Goal: Information Seeking & Learning: Check status

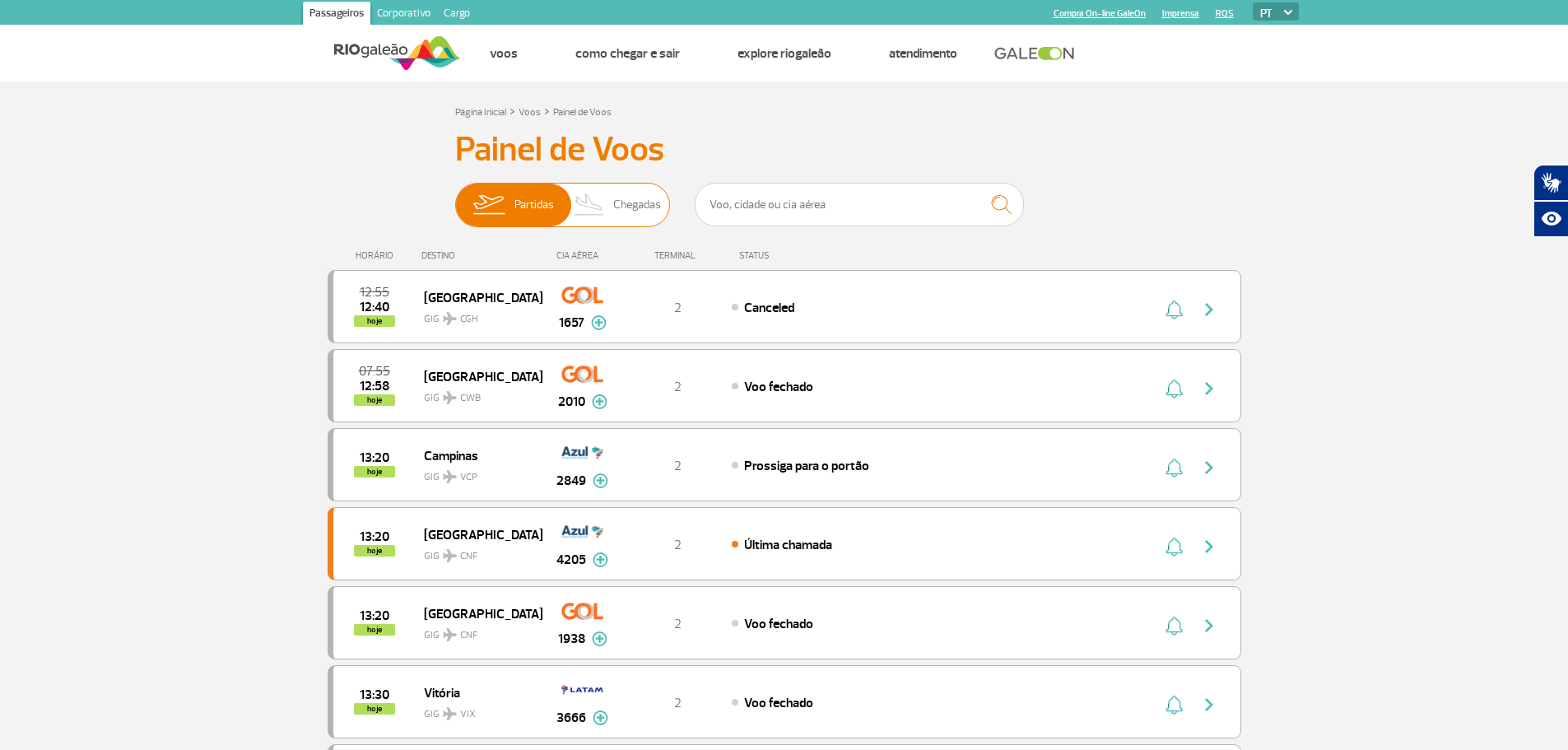
click at [635, 202] on span "Chegadas" at bounding box center [637, 205] width 47 height 43
click at [455, 197] on input "Partidas Chegadas" at bounding box center [455, 197] width 0 height 0
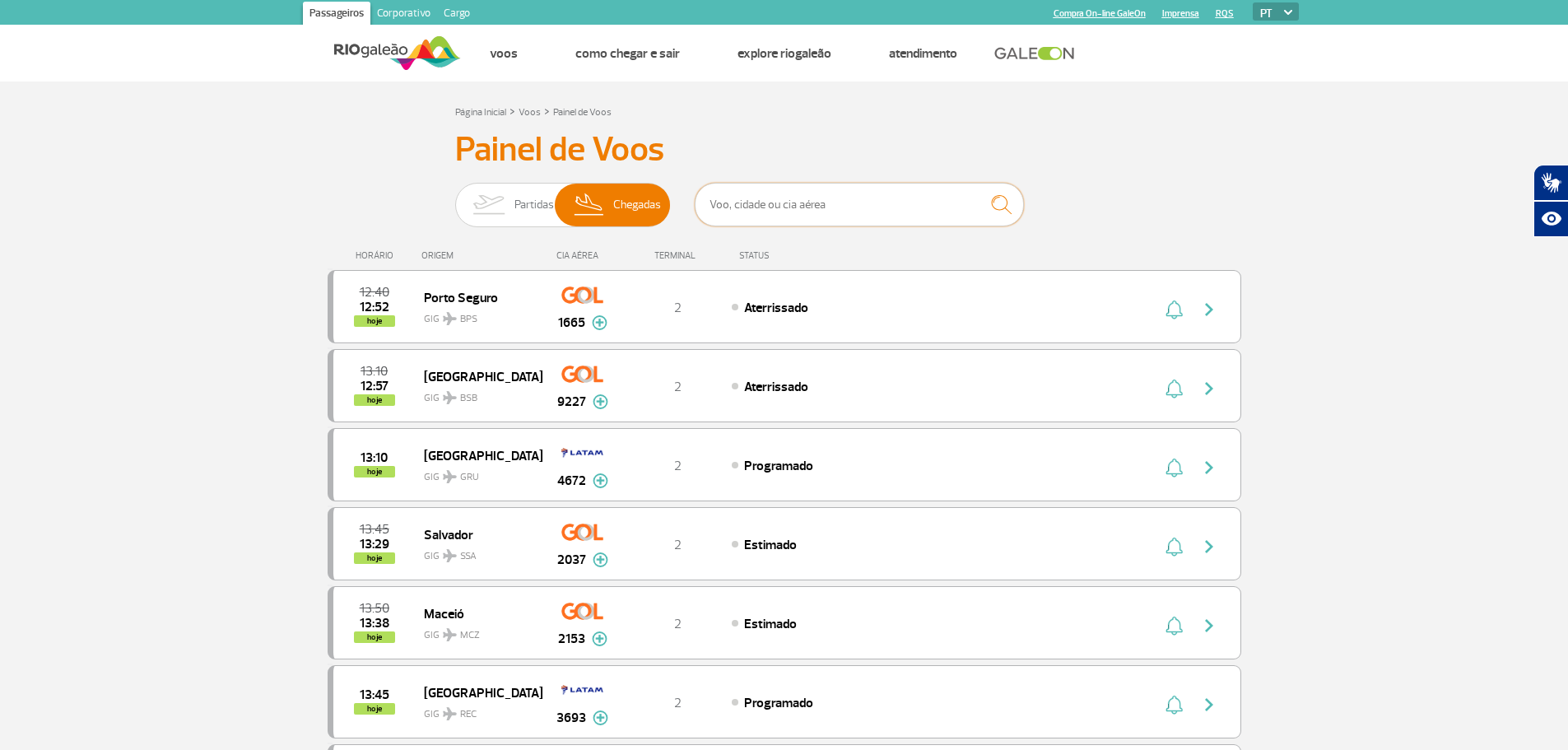
click at [750, 213] on input "text" at bounding box center [860, 204] width 329 height 44
type input "espirito santo"
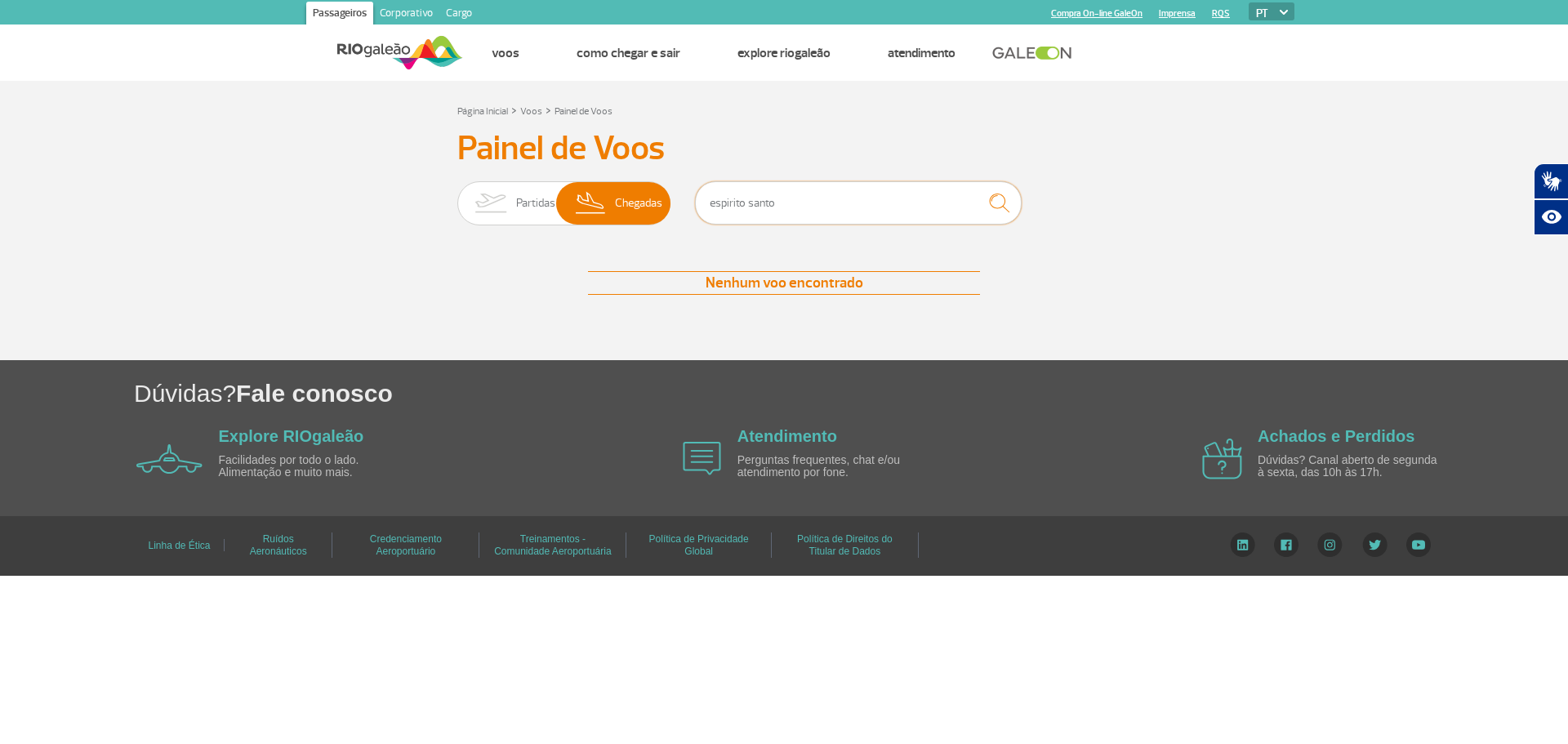
drag, startPoint x: 631, startPoint y: 231, endPoint x: 544, endPoint y: 245, distance: 88.1
click at [544, 245] on div "Painel de Voos Partidas Chegadas espirito santo Nenhum voo encontrado Nenhum vo…" at bounding box center [784, 228] width 906 height 199
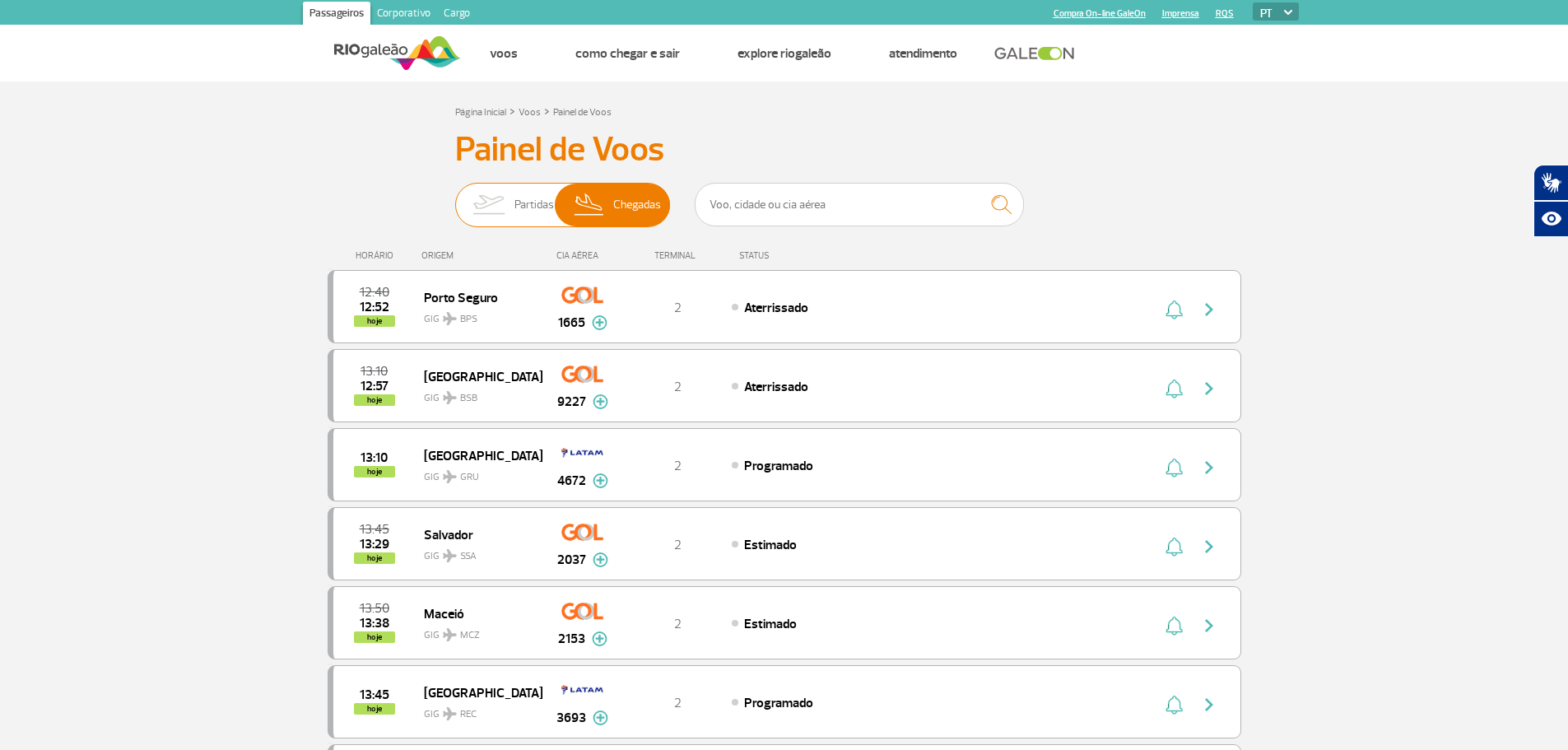
click at [504, 198] on img at bounding box center [489, 205] width 52 height 43
click at [455, 197] on input "Partidas Chegadas" at bounding box center [455, 197] width 0 height 0
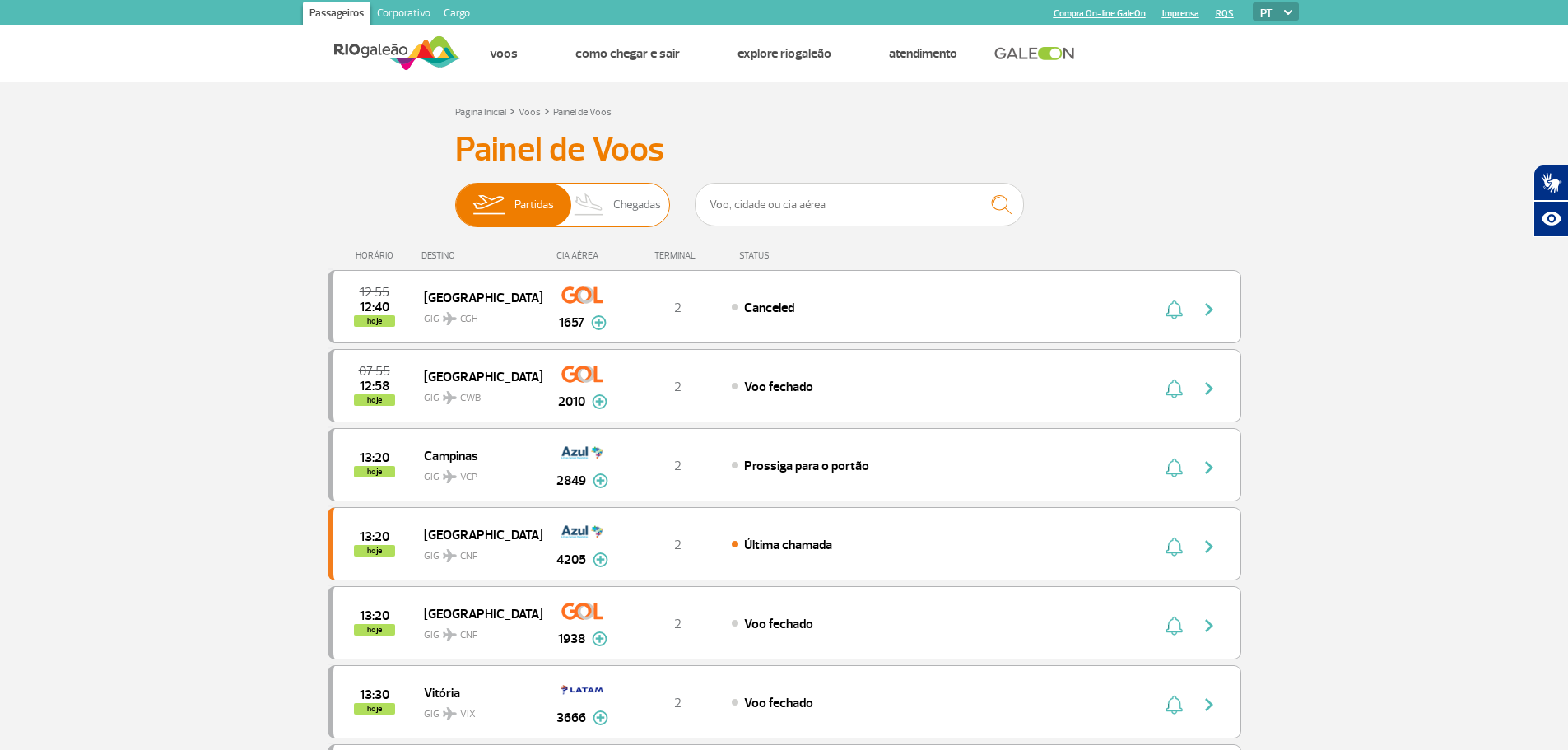
click at [583, 197] on img at bounding box center [589, 205] width 48 height 43
click at [455, 197] on input "Partidas Chegadas" at bounding box center [455, 197] width 0 height 0
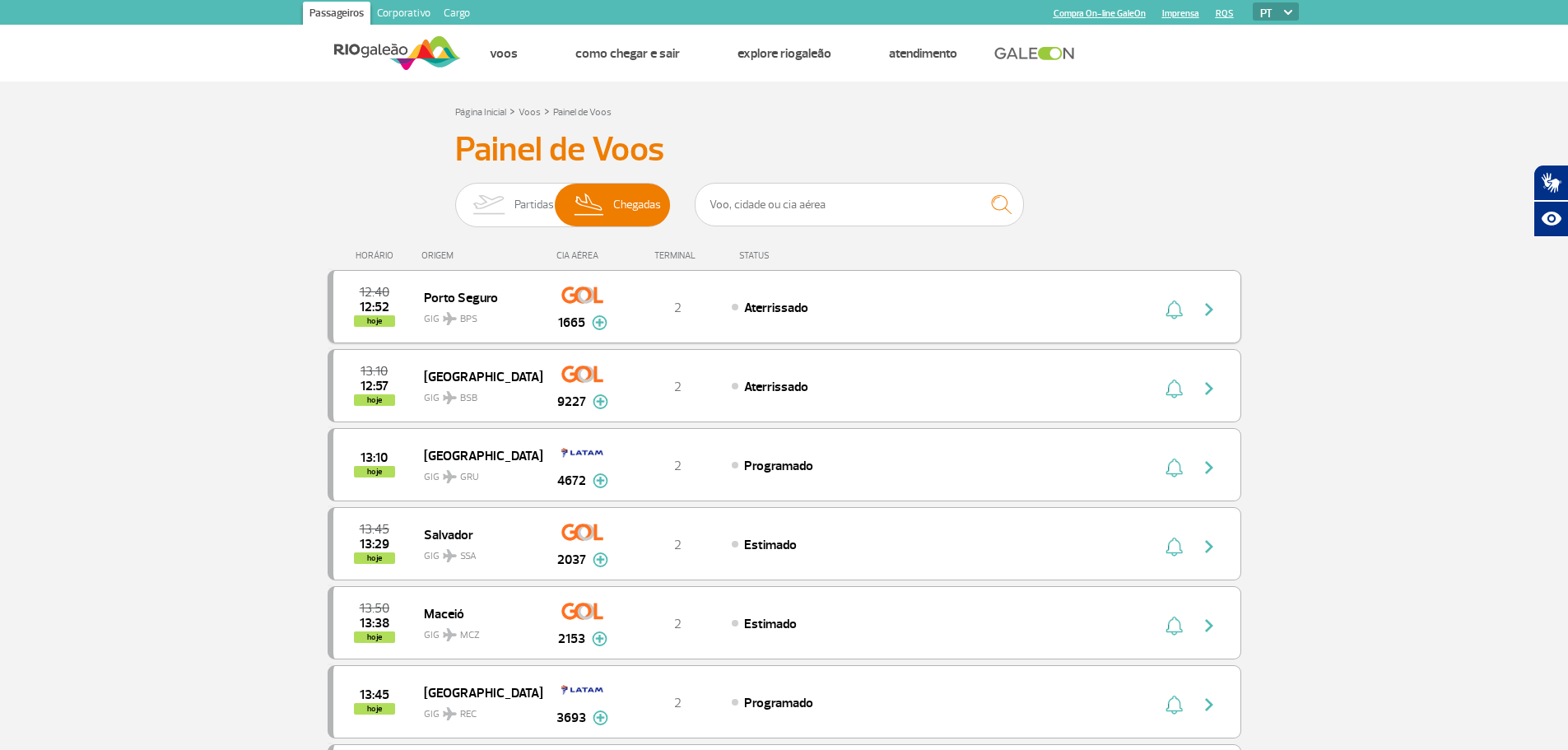
click at [1209, 308] on img "button" at bounding box center [1209, 309] width 20 height 20
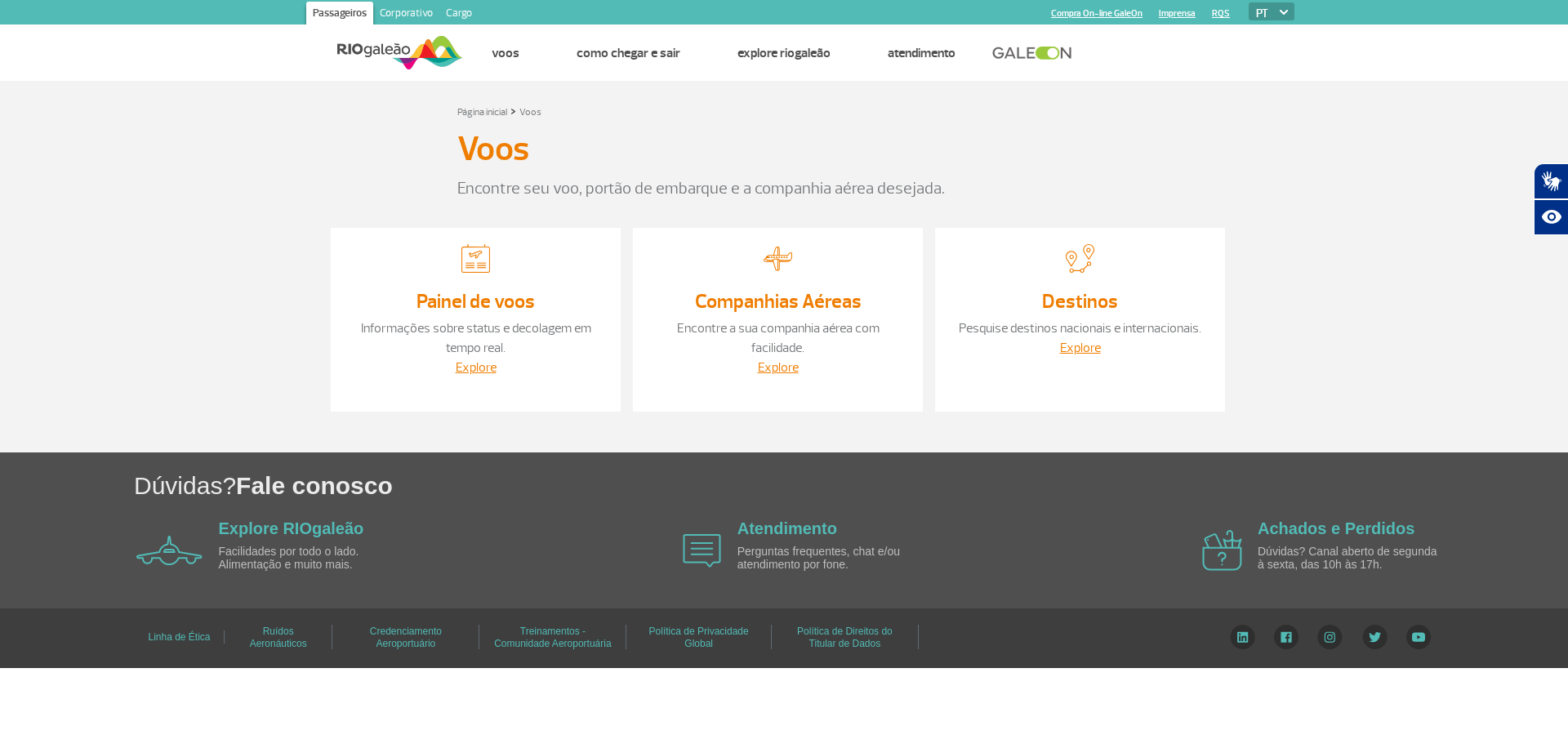
click at [460, 320] on link "Informações sobre status e decolagem em tempo real." at bounding box center [476, 337] width 230 height 36
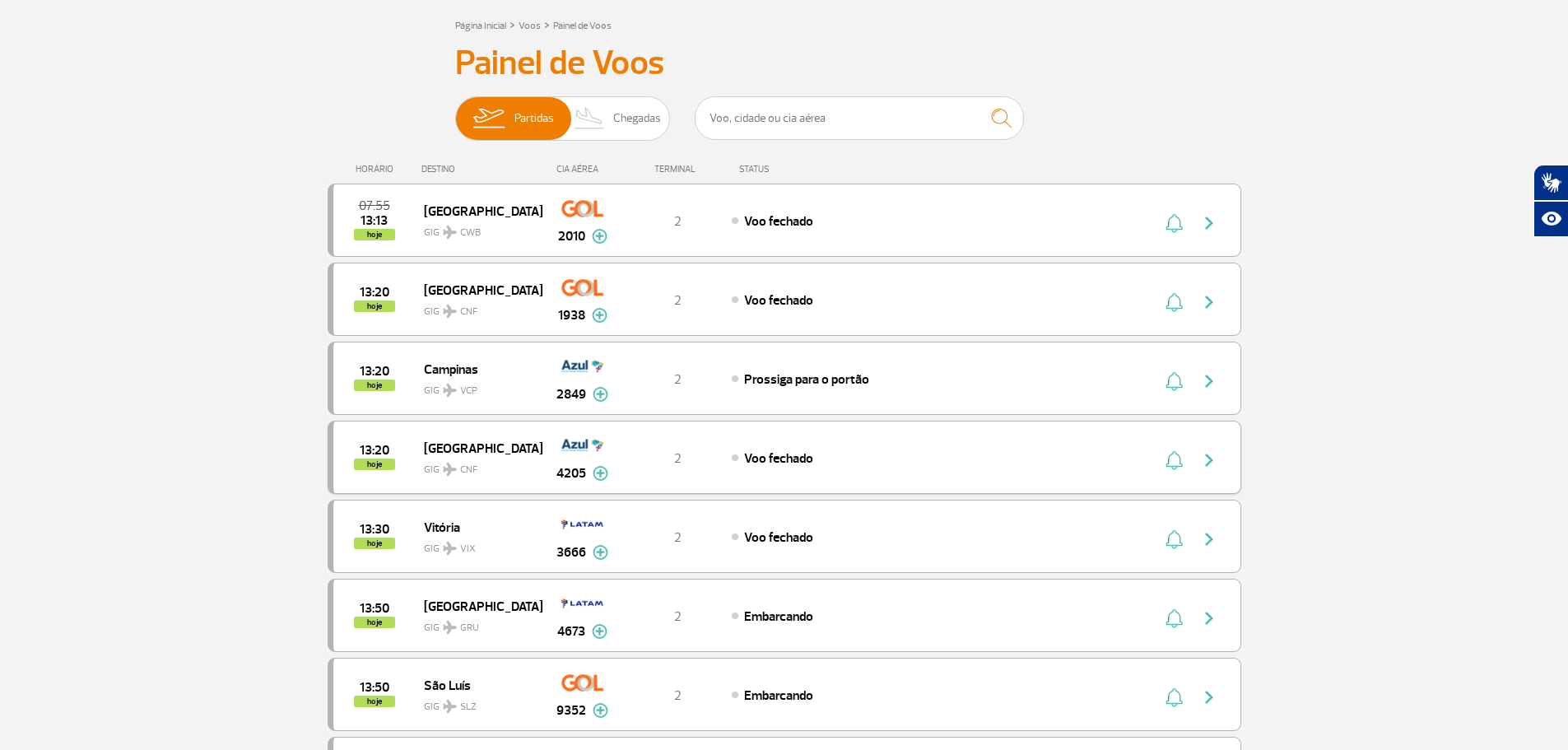
scroll to position [247, 0]
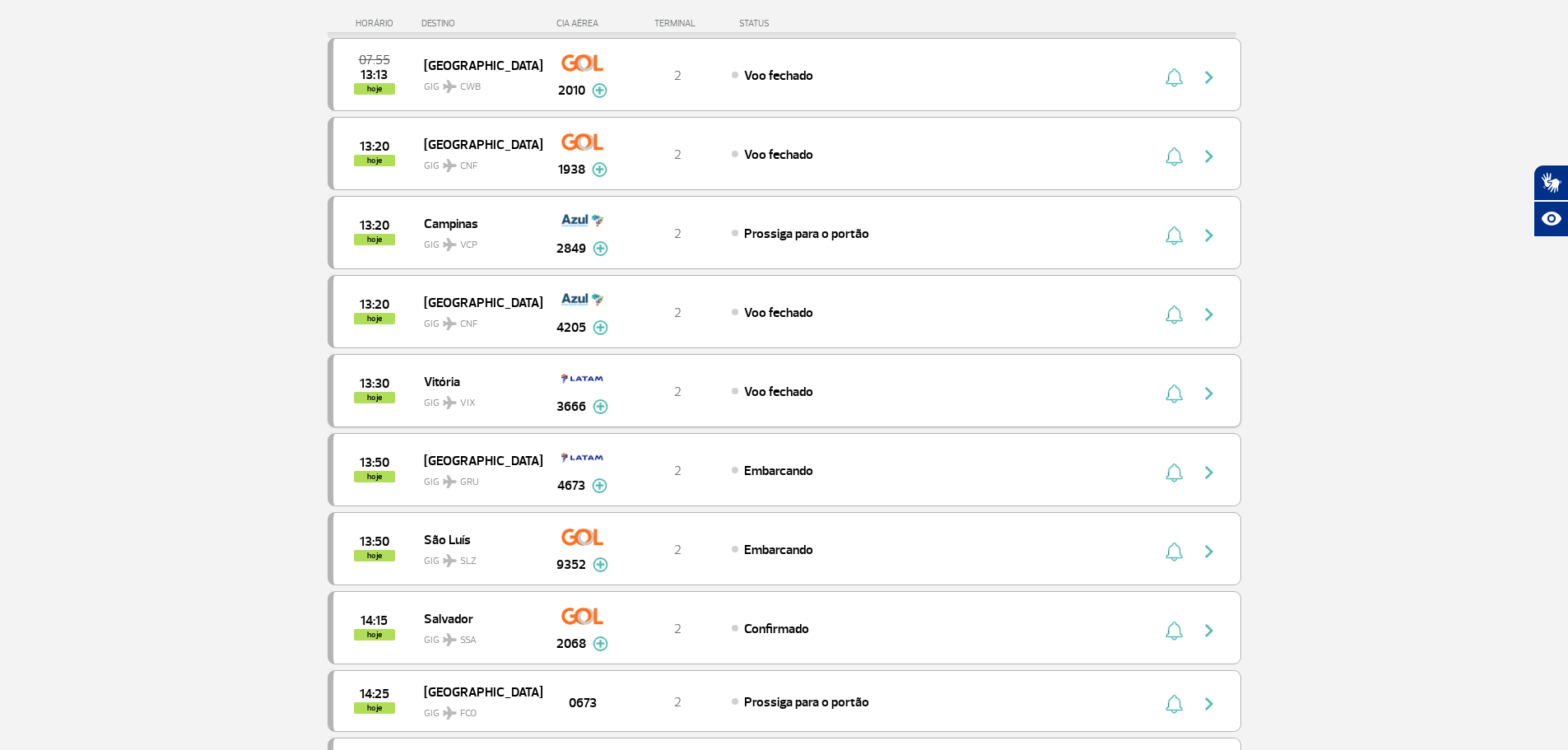
click at [1212, 390] on img "button" at bounding box center [1209, 393] width 20 height 20
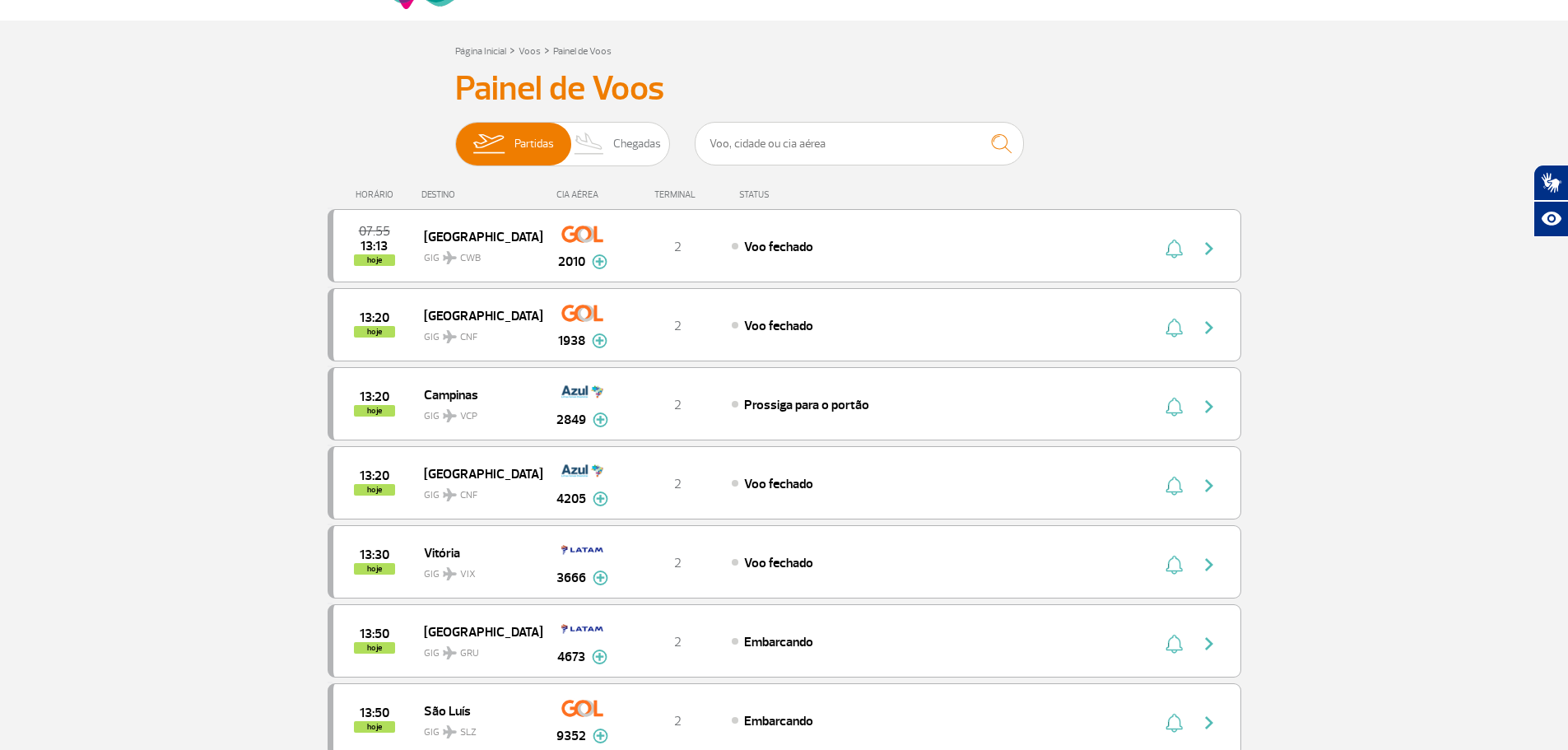
scroll to position [164, 0]
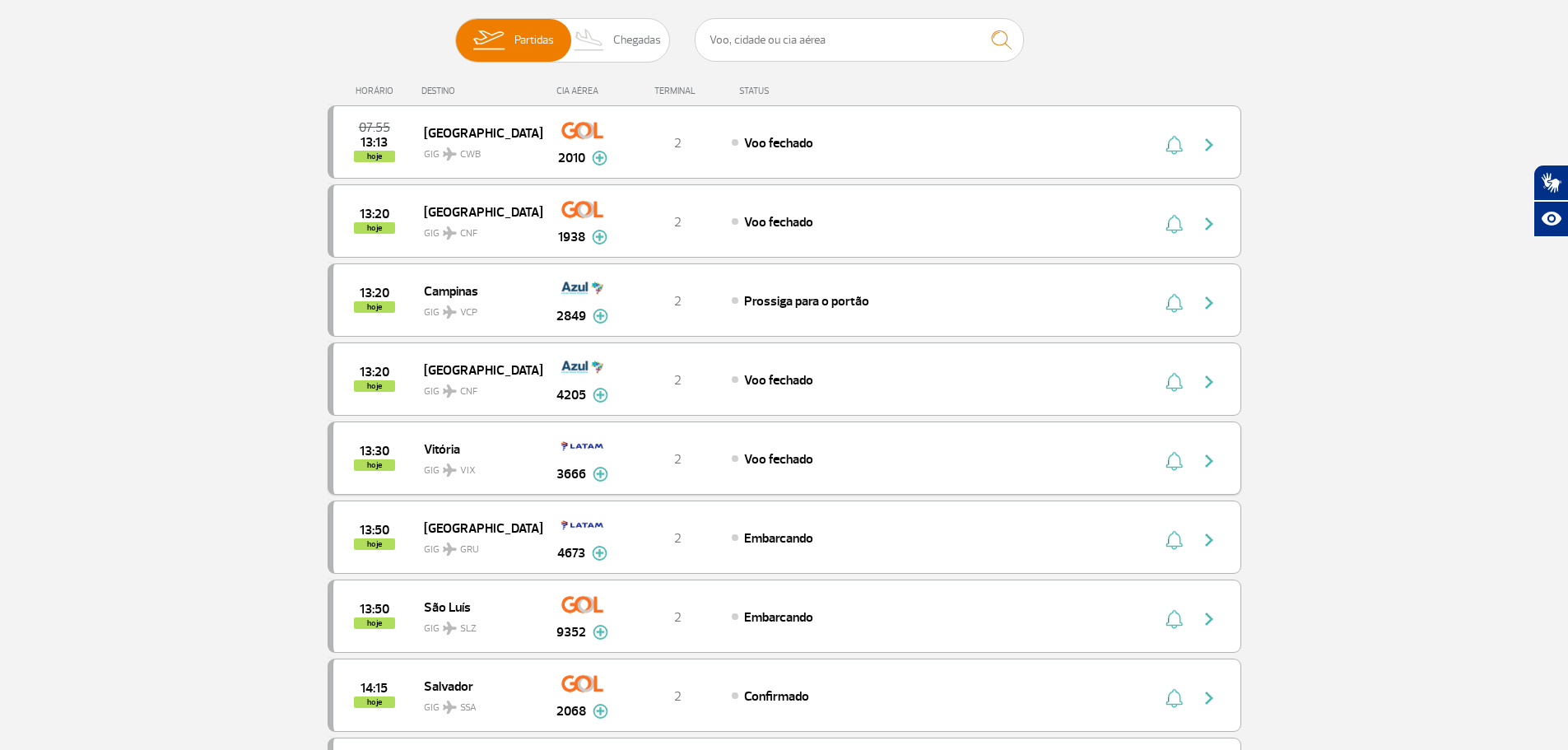
click at [607, 473] on img at bounding box center [600, 474] width 16 height 15
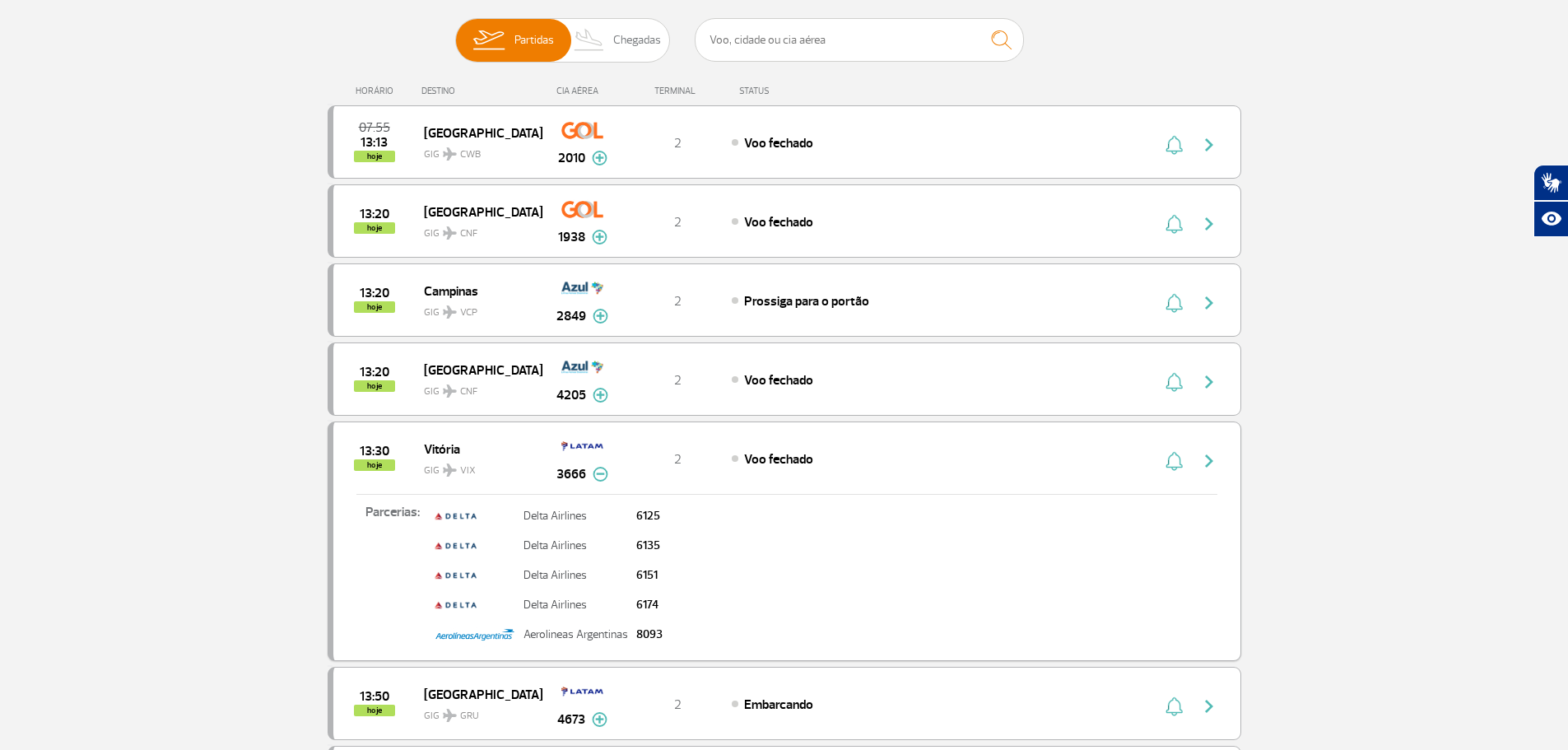
click at [603, 473] on img at bounding box center [600, 474] width 16 height 15
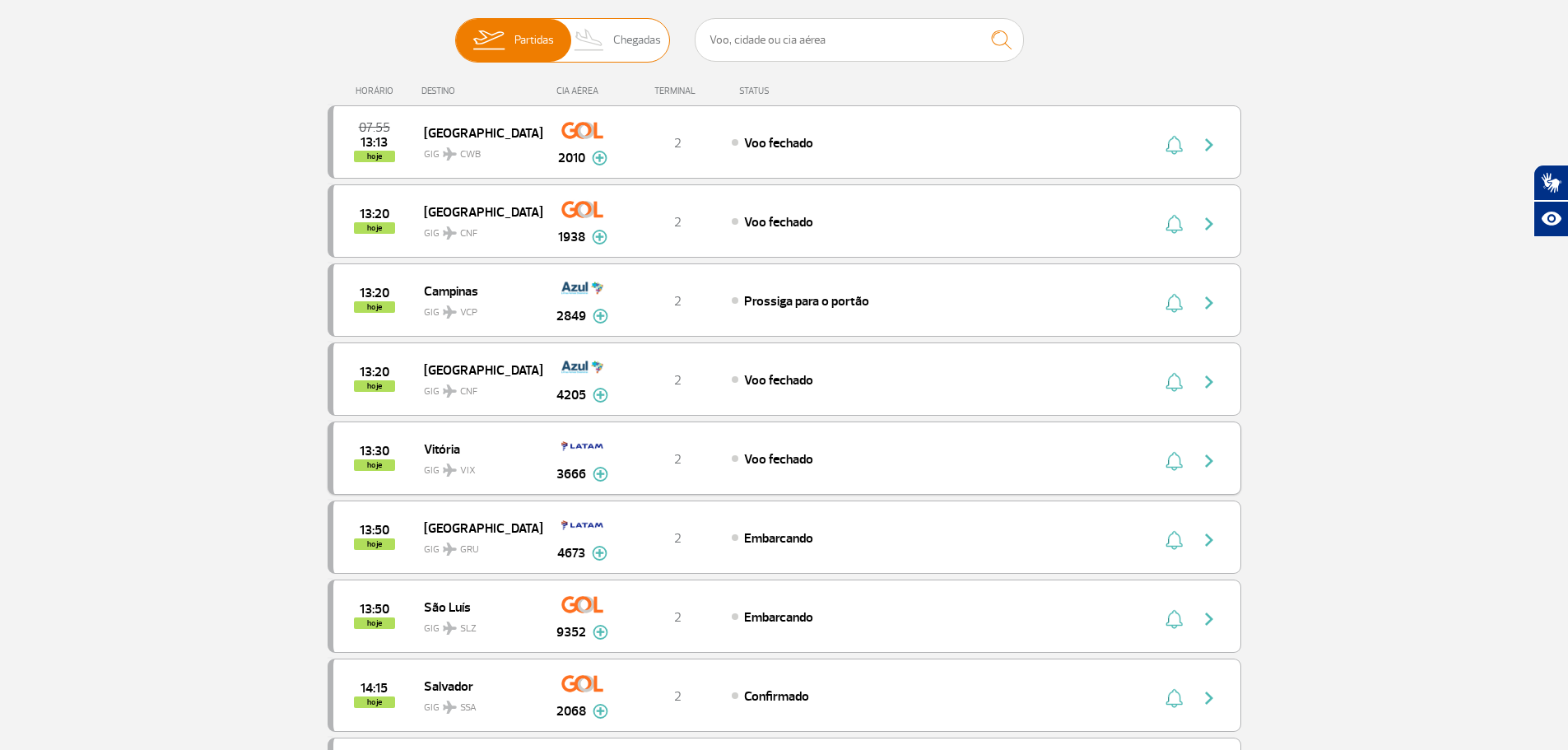
click at [620, 48] on span "Chegadas" at bounding box center [637, 40] width 47 height 43
click at [455, 33] on input "Partidas Chegadas" at bounding box center [455, 33] width 0 height 0
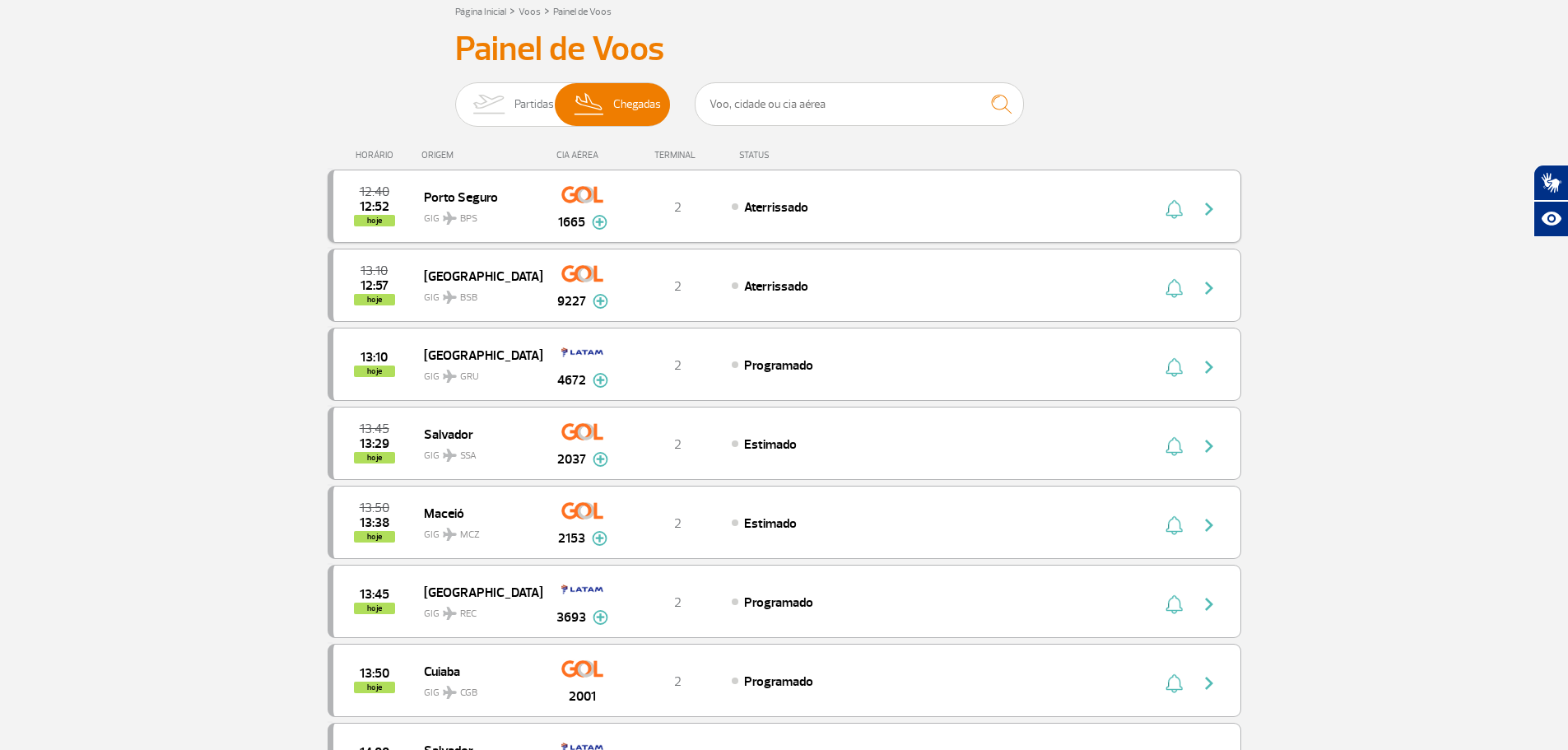
scroll to position [83, 0]
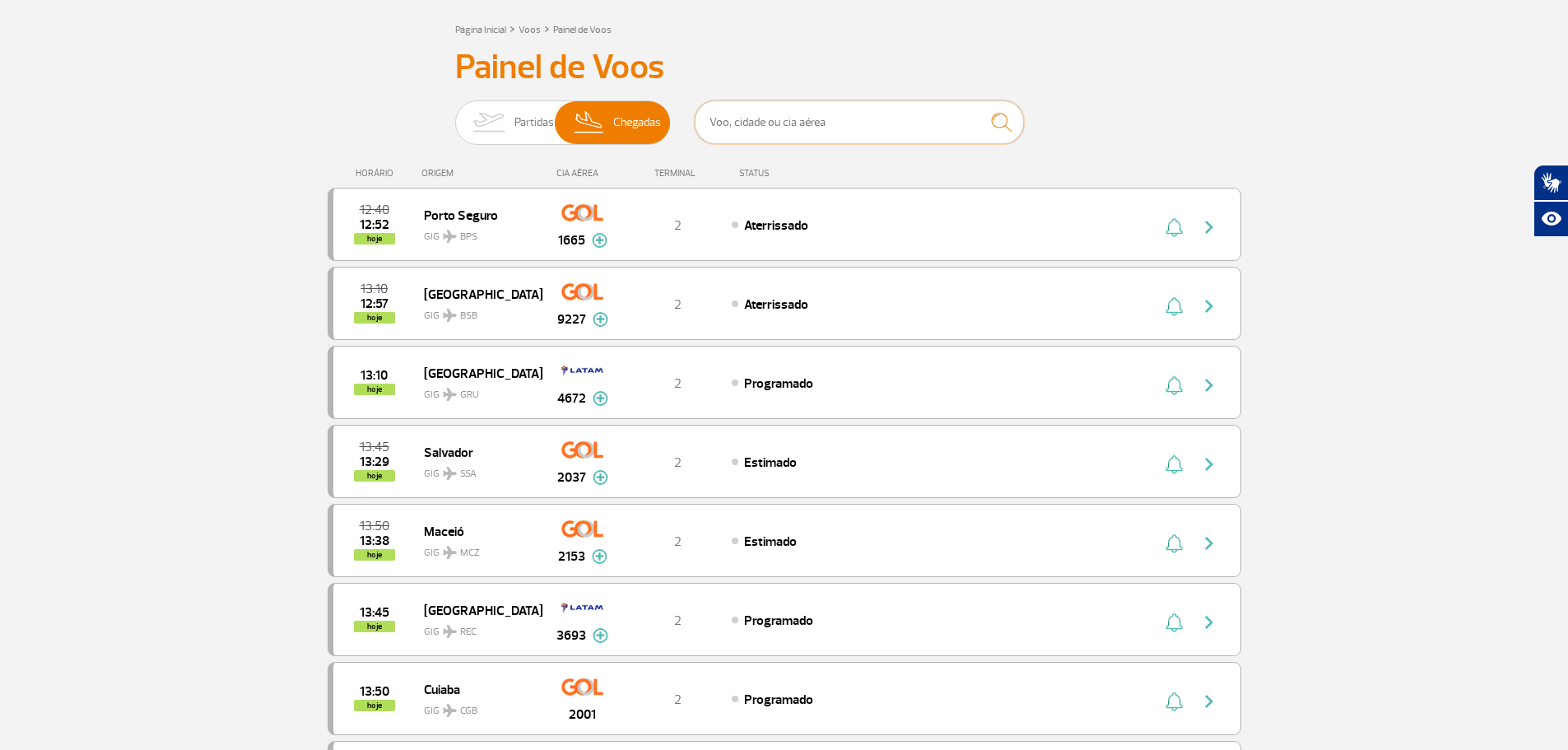
click at [805, 125] on input "text" at bounding box center [860, 122] width 329 height 44
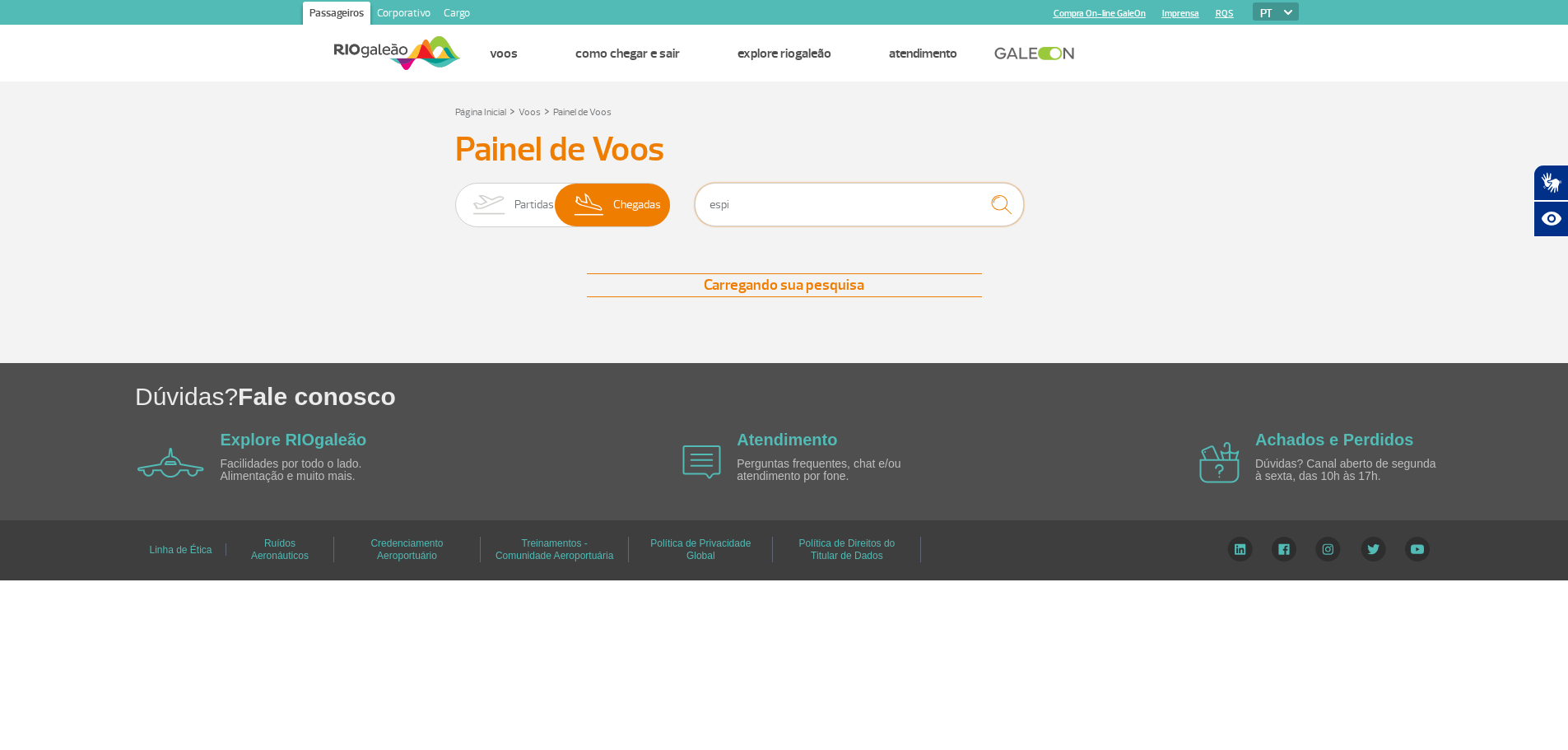
scroll to position [0, 0]
type input "e"
type input "vitoria"
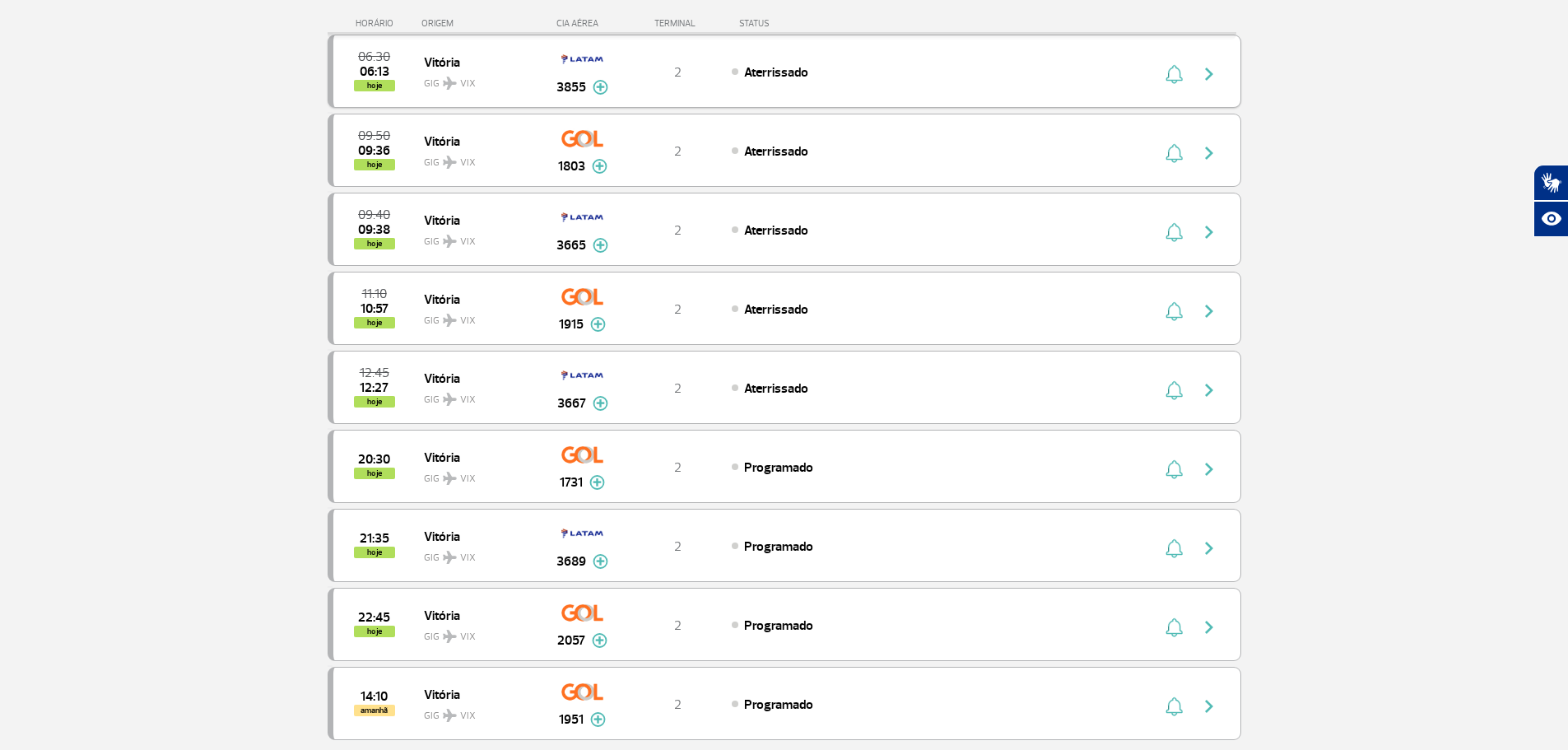
scroll to position [412, 0]
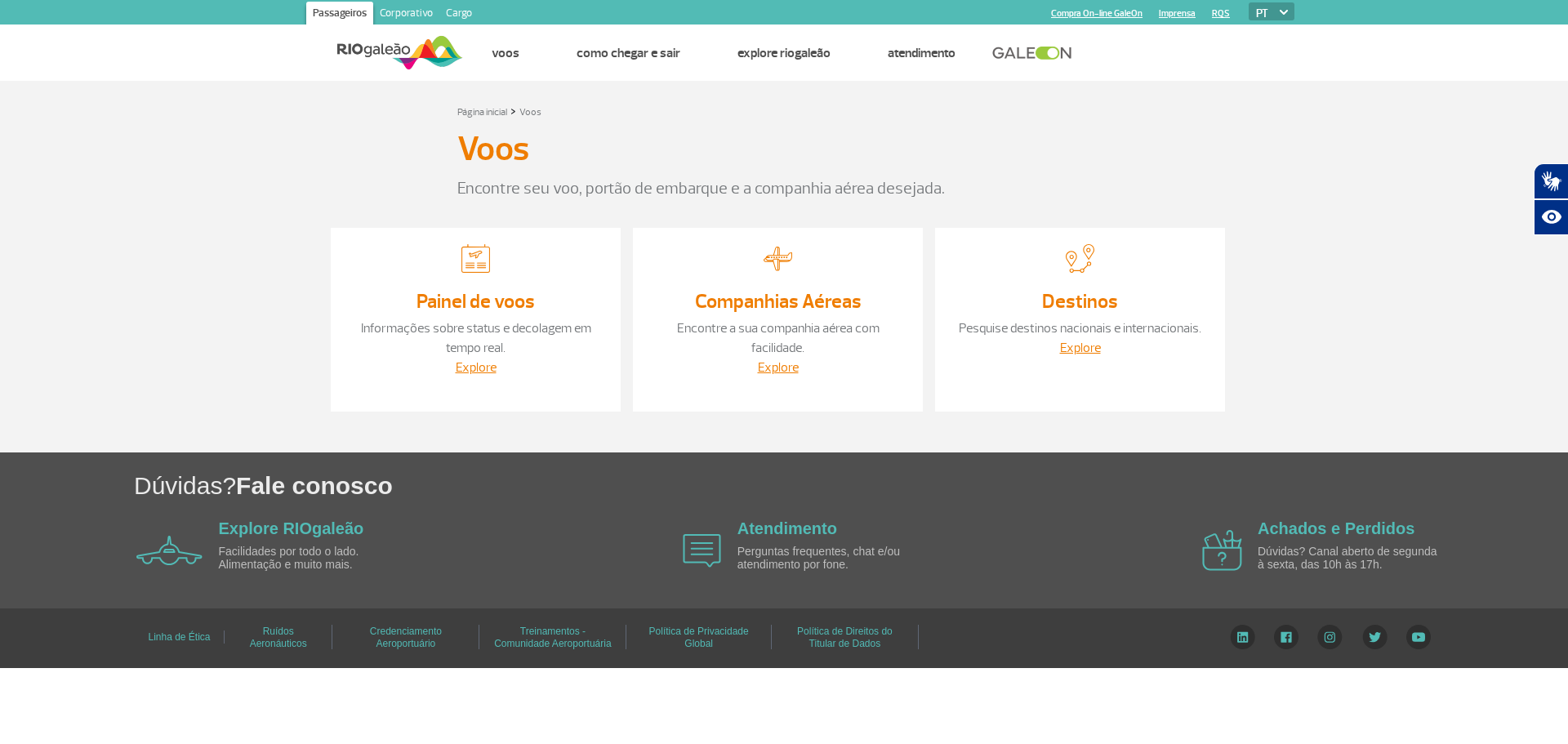
click at [511, 313] on link "Painel de voos" at bounding box center [476, 301] width 118 height 25
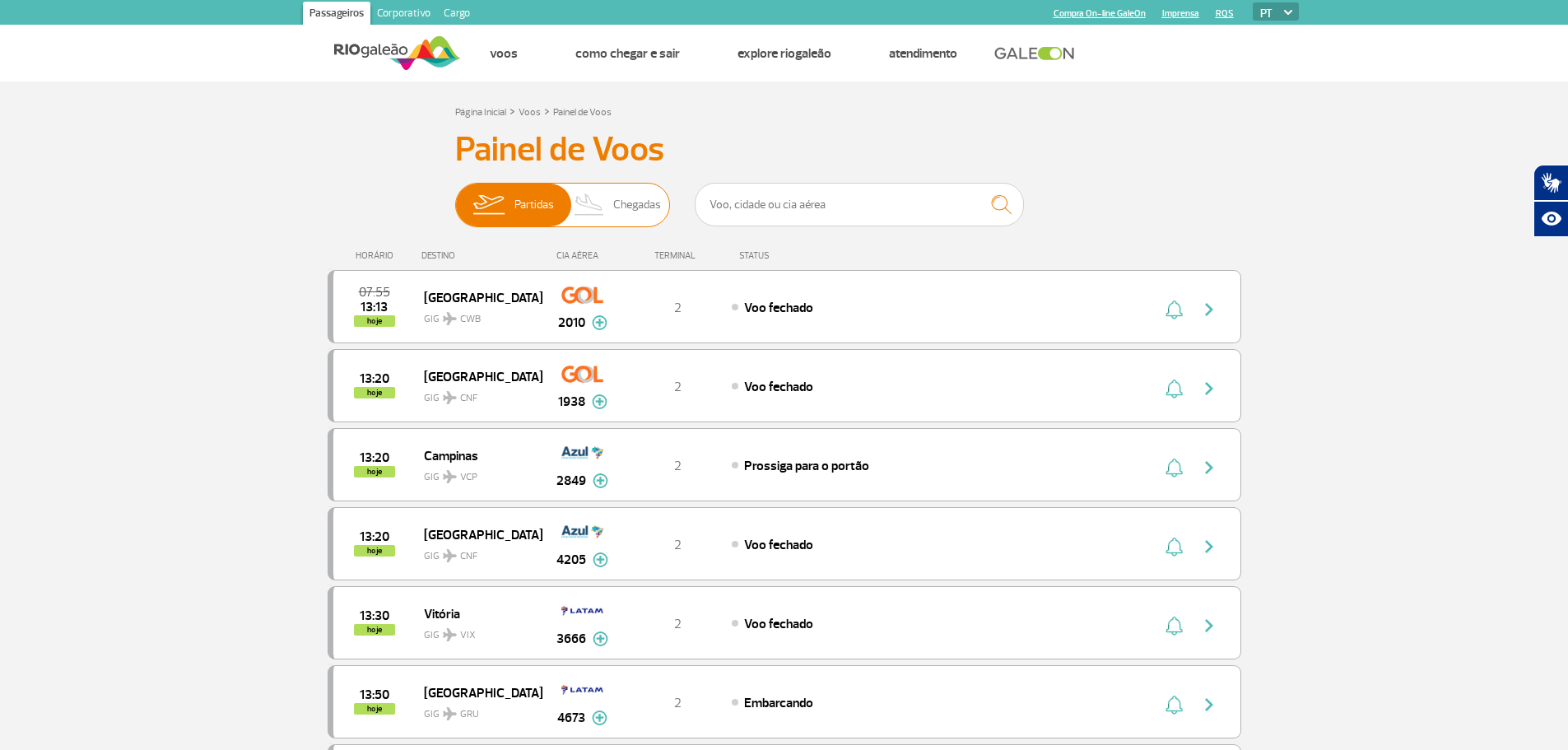
click at [594, 207] on img at bounding box center [589, 205] width 48 height 43
click at [455, 197] on input "Partidas Chegadas" at bounding box center [455, 197] width 0 height 0
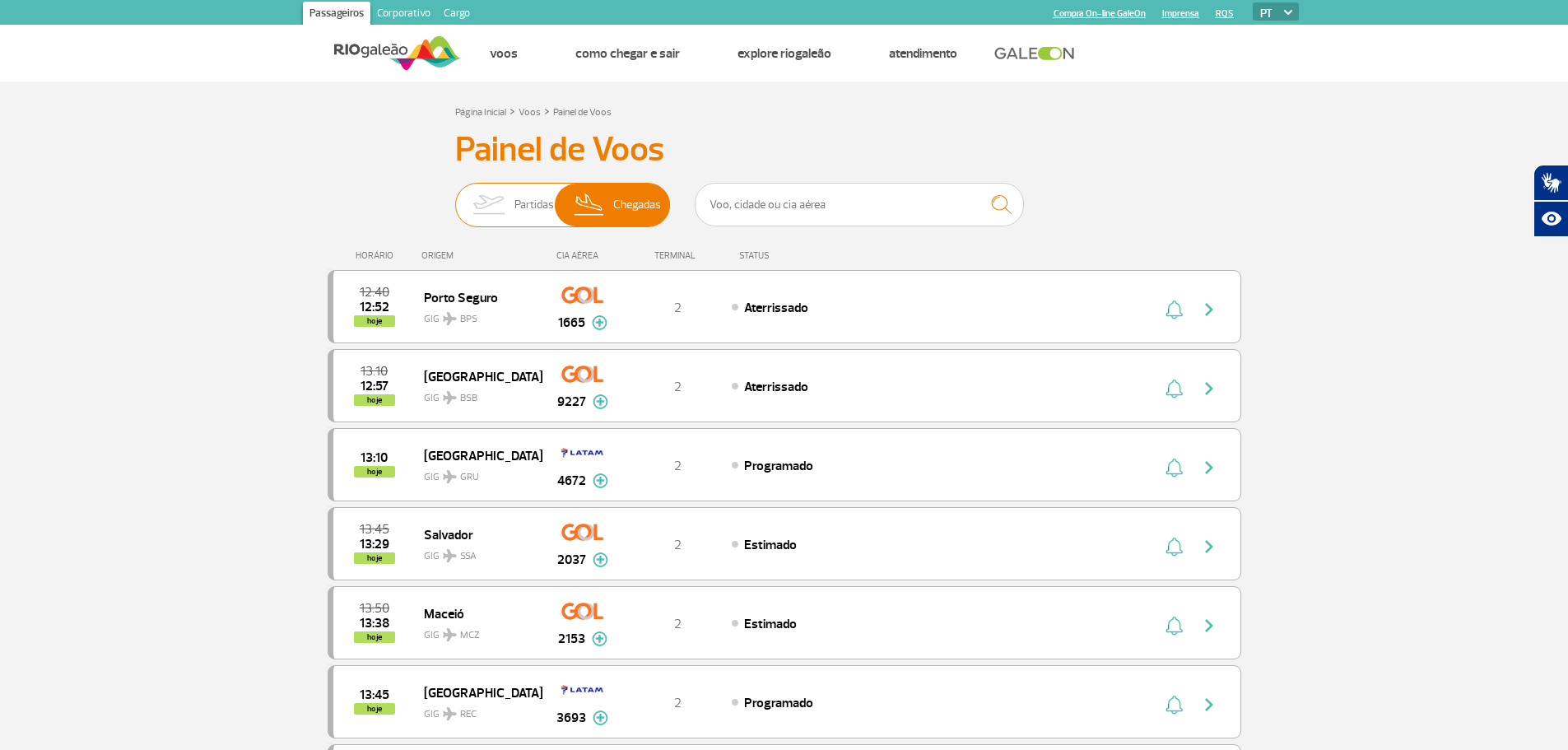
click at [498, 204] on img at bounding box center [489, 205] width 52 height 43
click at [455, 197] on input "Partidas Chegadas" at bounding box center [455, 197] width 0 height 0
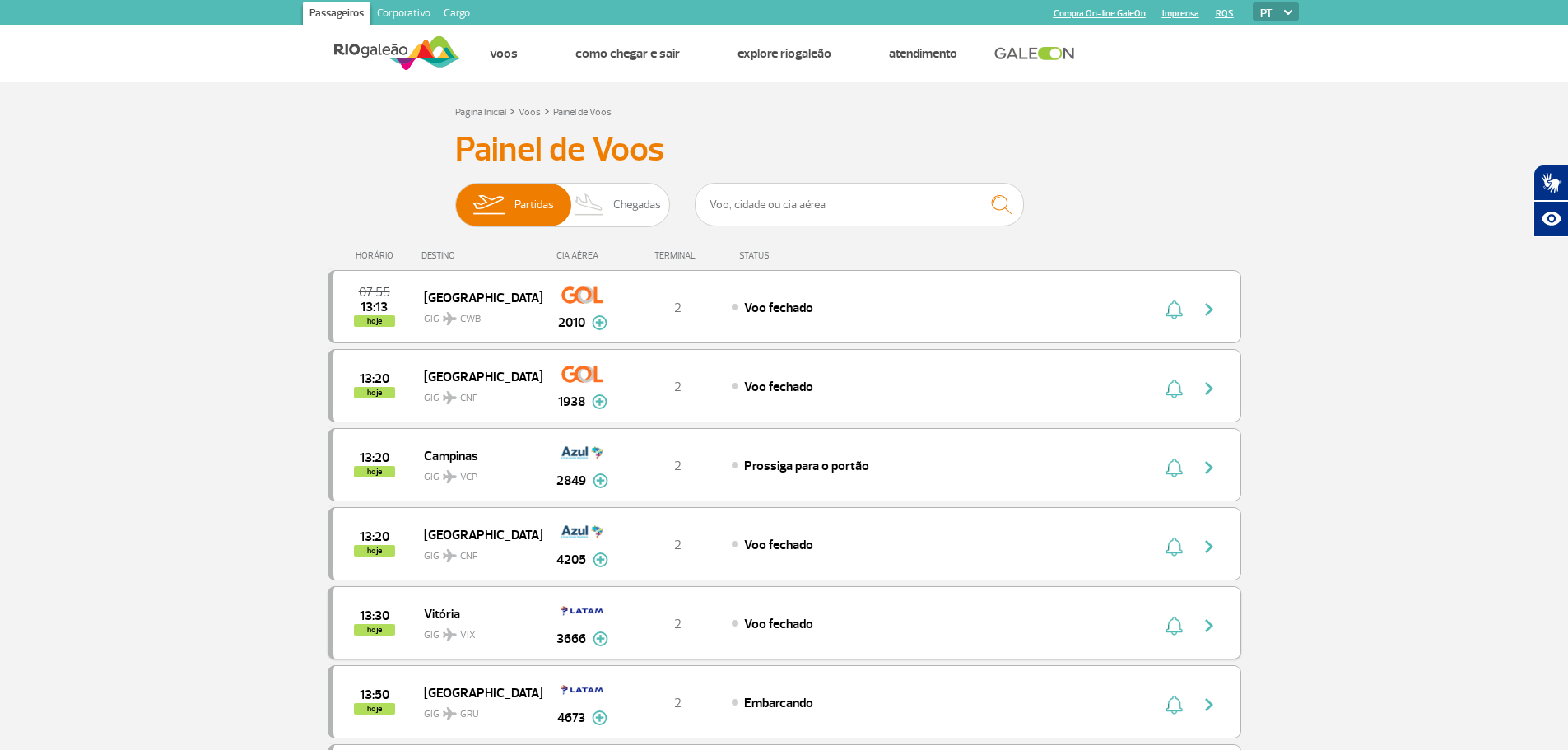
click at [1208, 632] on img "button" at bounding box center [1209, 625] width 20 height 20
click at [646, 205] on span "Chegadas" at bounding box center [637, 205] width 47 height 43
click at [455, 197] on input "Partidas Chegadas" at bounding box center [455, 197] width 0 height 0
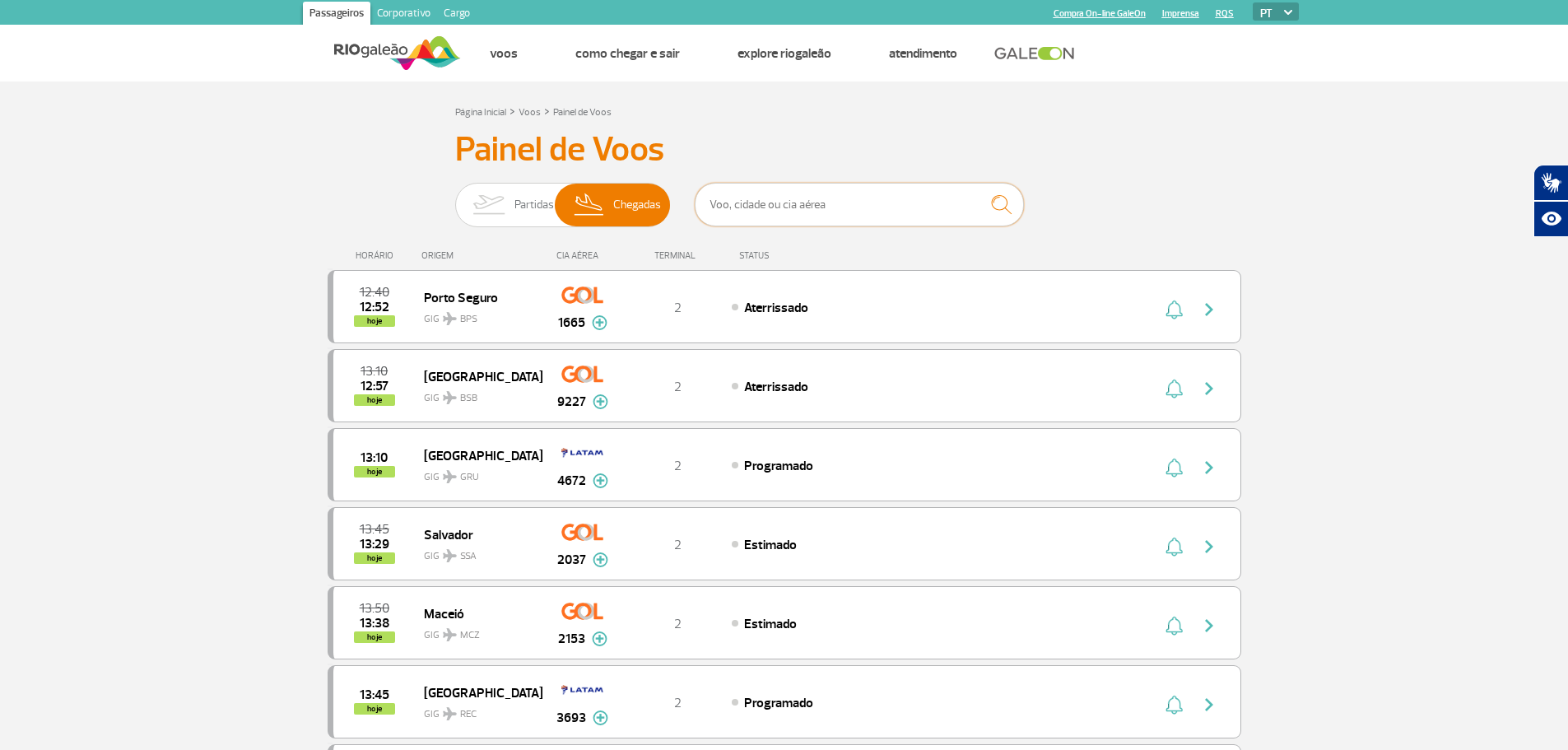
click at [765, 216] on input "text" at bounding box center [860, 204] width 329 height 44
type input "vix"
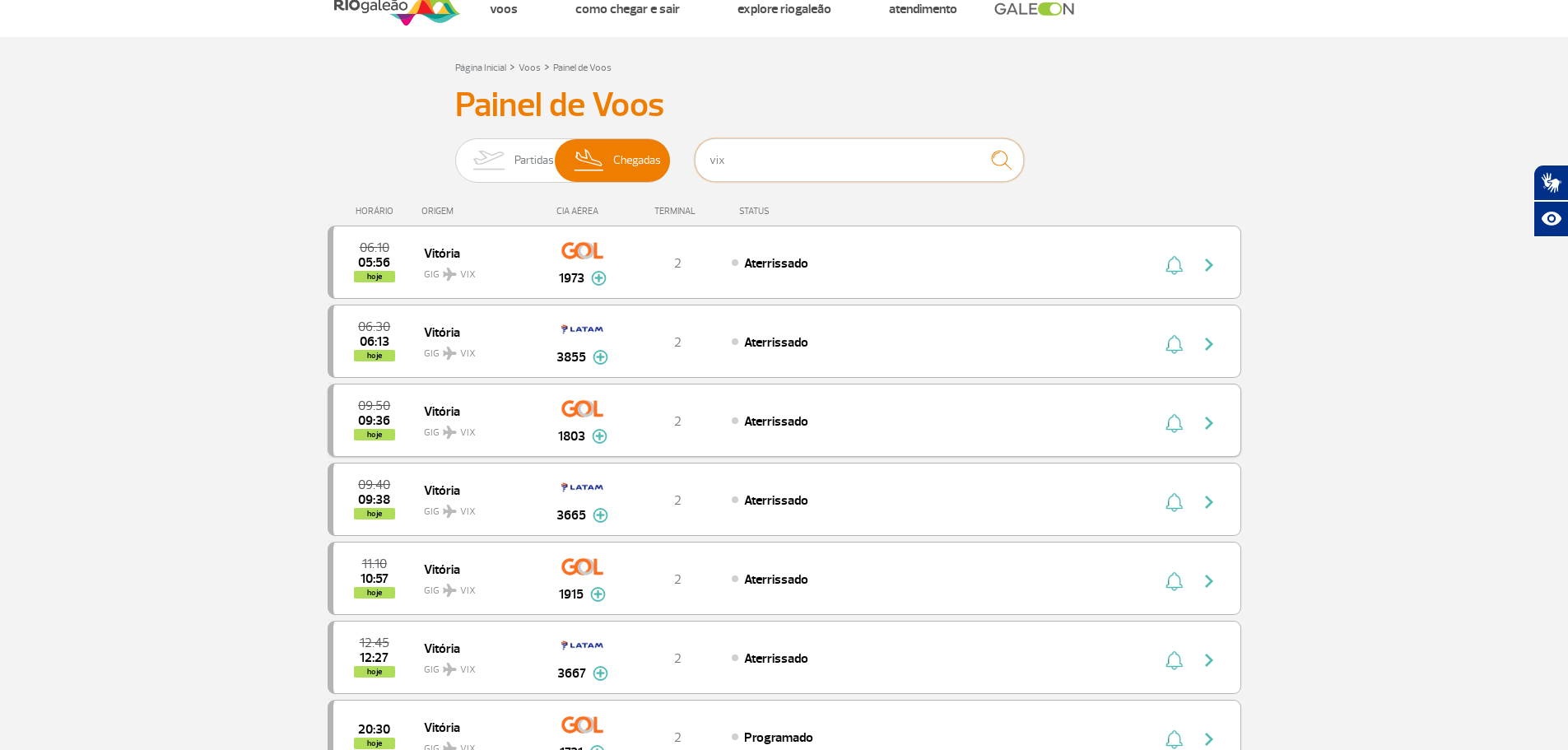
scroll to position [83, 0]
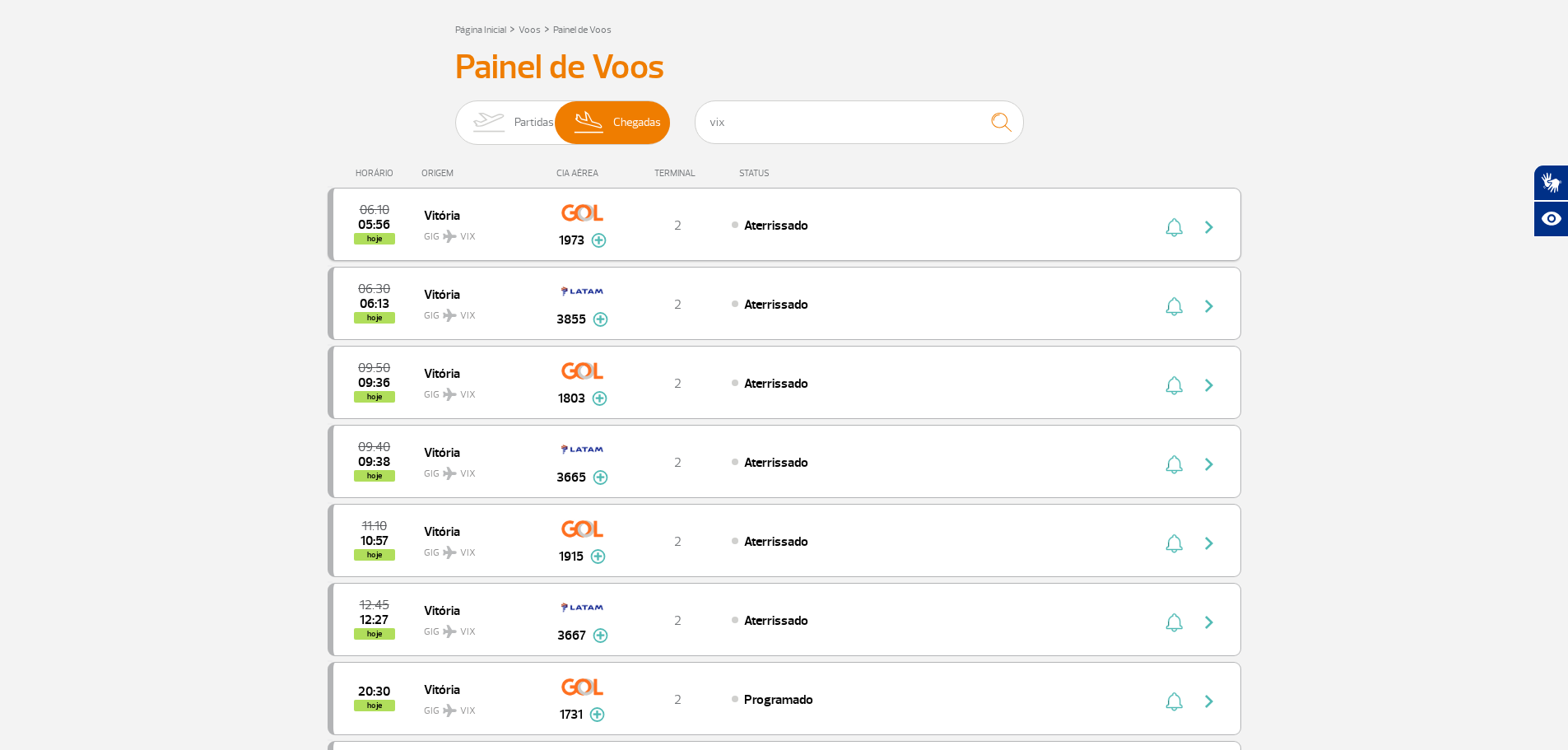
click at [1206, 227] on img "button" at bounding box center [1209, 227] width 20 height 20
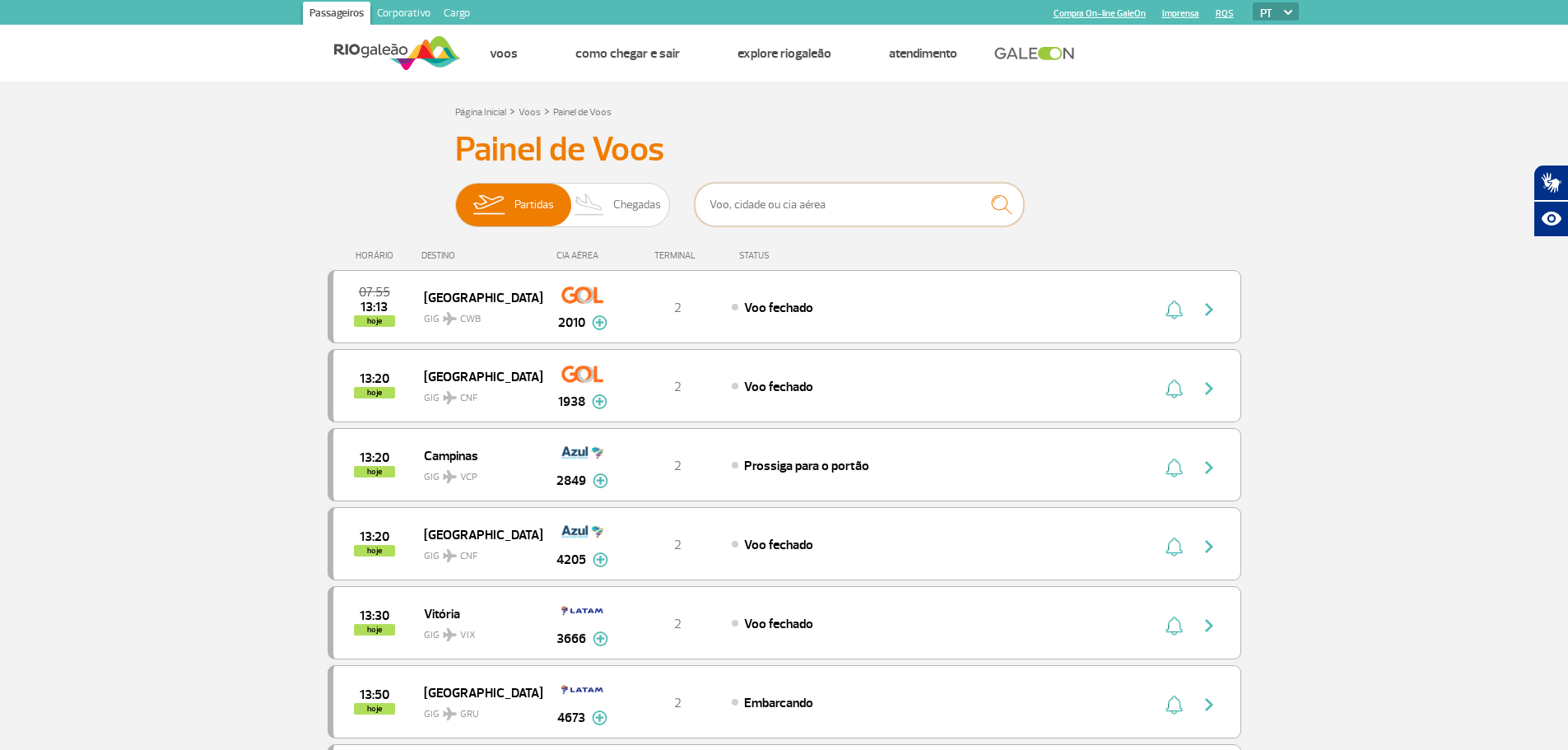
click at [726, 215] on input "text" at bounding box center [860, 204] width 329 height 44
type input "vix"
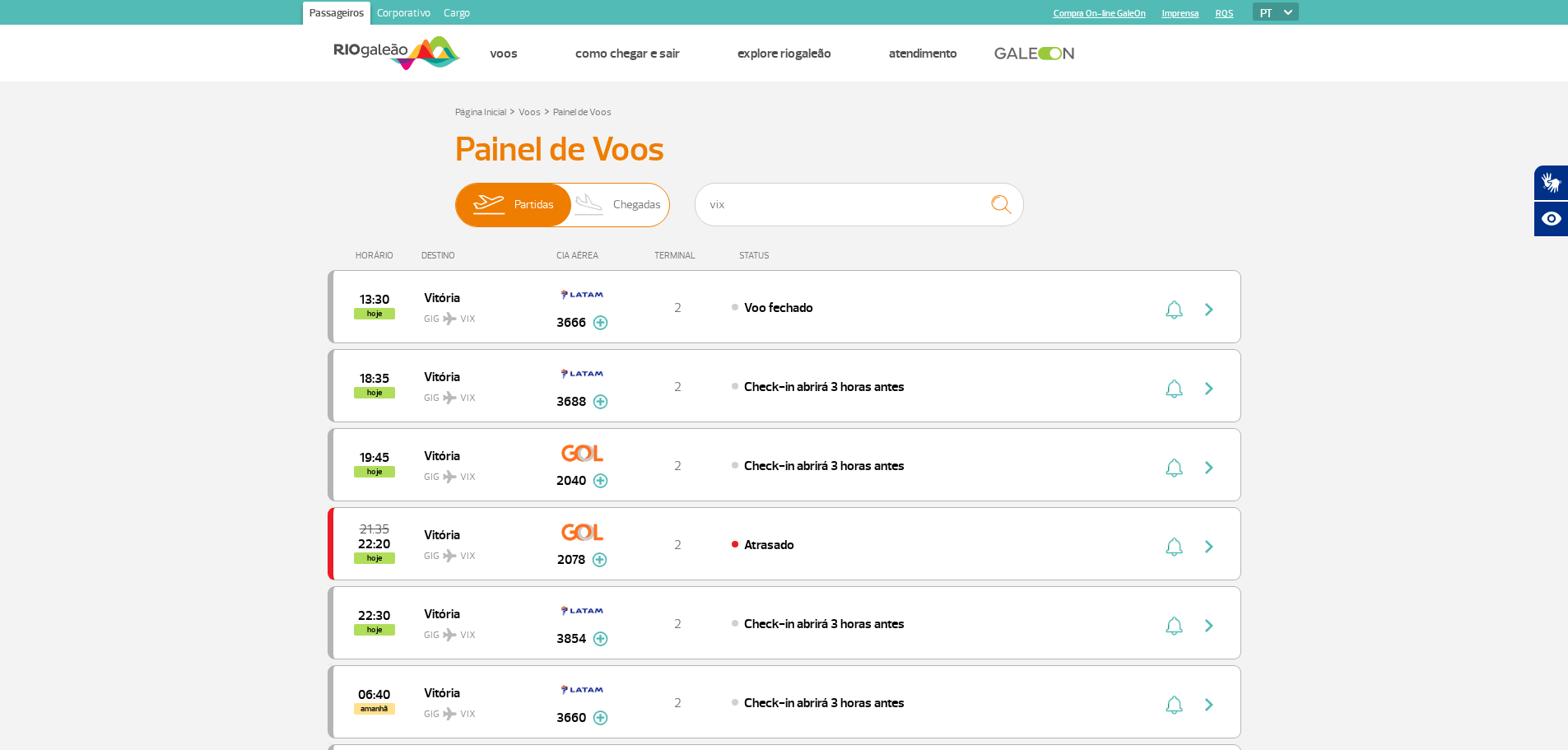
click at [611, 204] on img at bounding box center [589, 205] width 48 height 43
click at [455, 197] on input "Partidas Chegadas" at bounding box center [455, 197] width 0 height 0
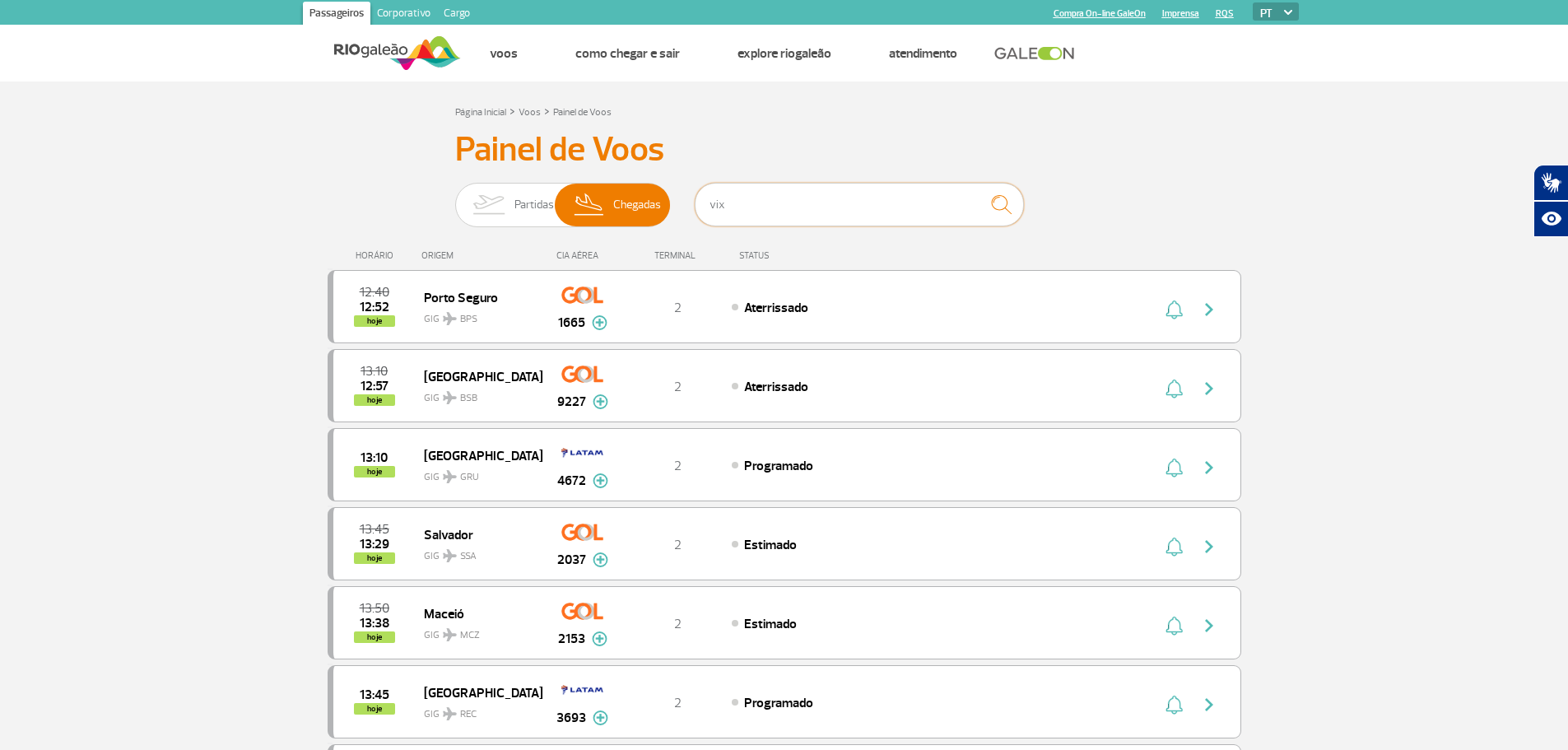
click at [804, 207] on input "vix" at bounding box center [860, 204] width 329 height 44
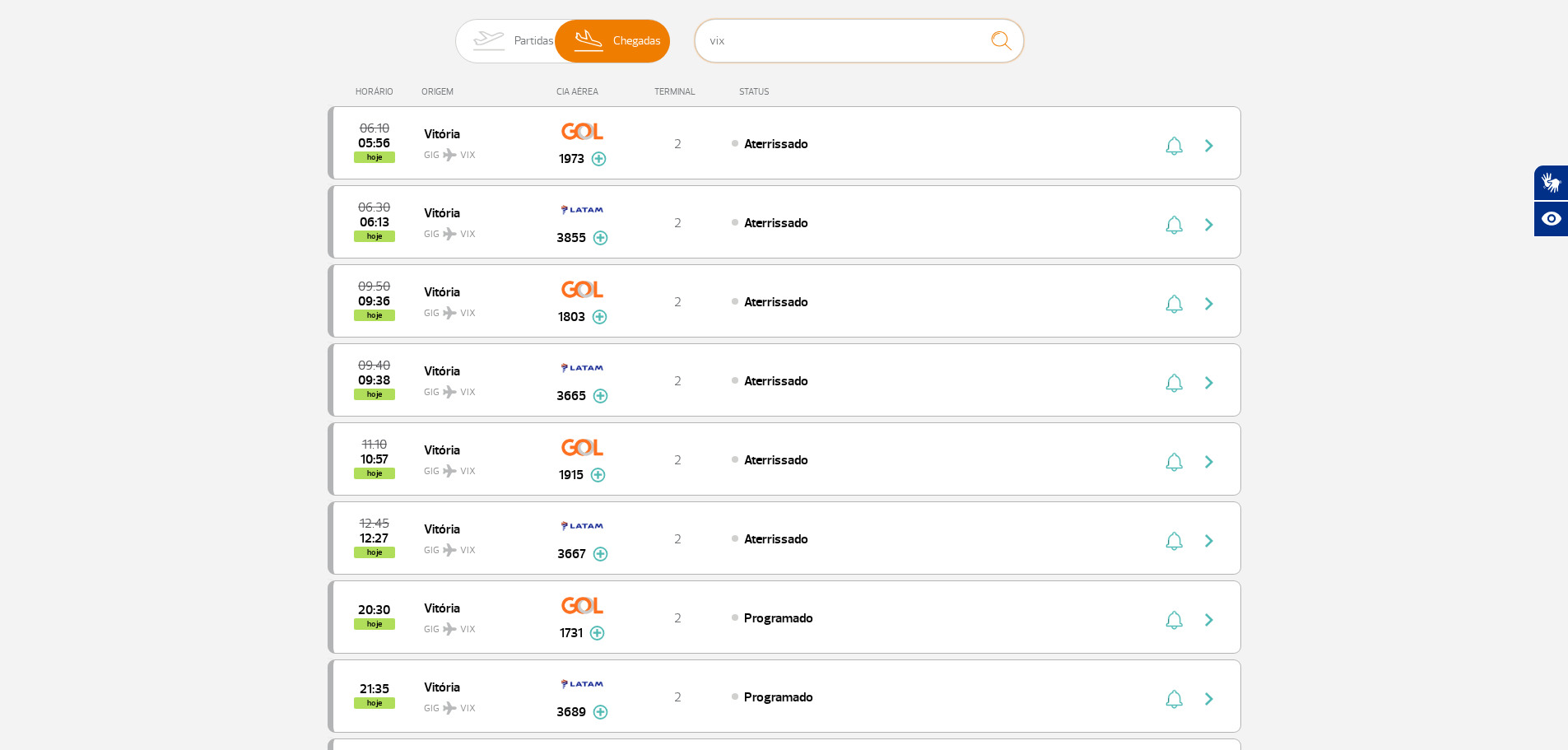
scroll to position [164, 0]
click at [1213, 540] on img "button" at bounding box center [1209, 539] width 20 height 20
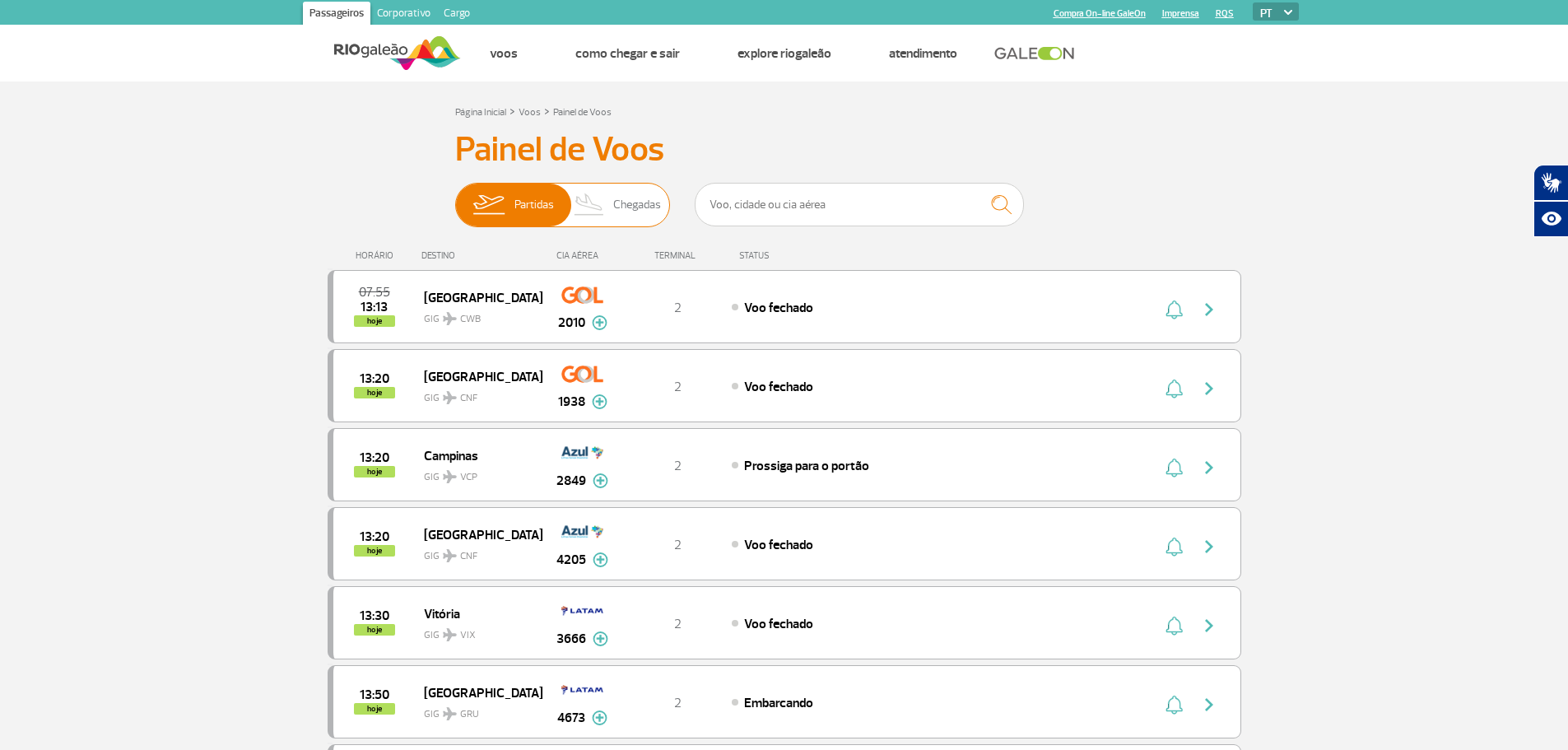
click at [627, 217] on span "Chegadas" at bounding box center [637, 205] width 47 height 43
click at [455, 197] on input "Partidas Chegadas" at bounding box center [455, 197] width 0 height 0
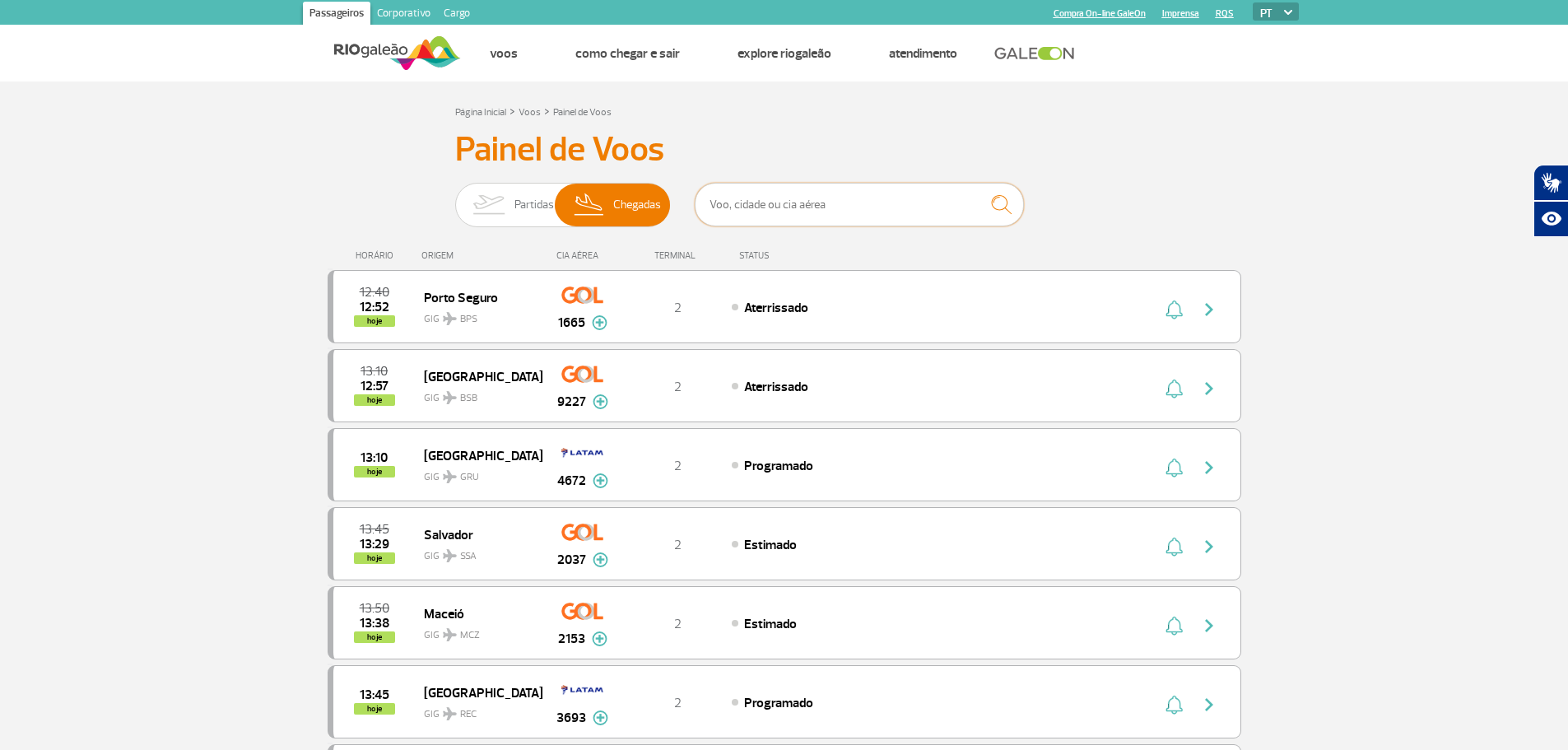
click at [756, 219] on input "text" at bounding box center [860, 204] width 329 height 44
type input "vix"
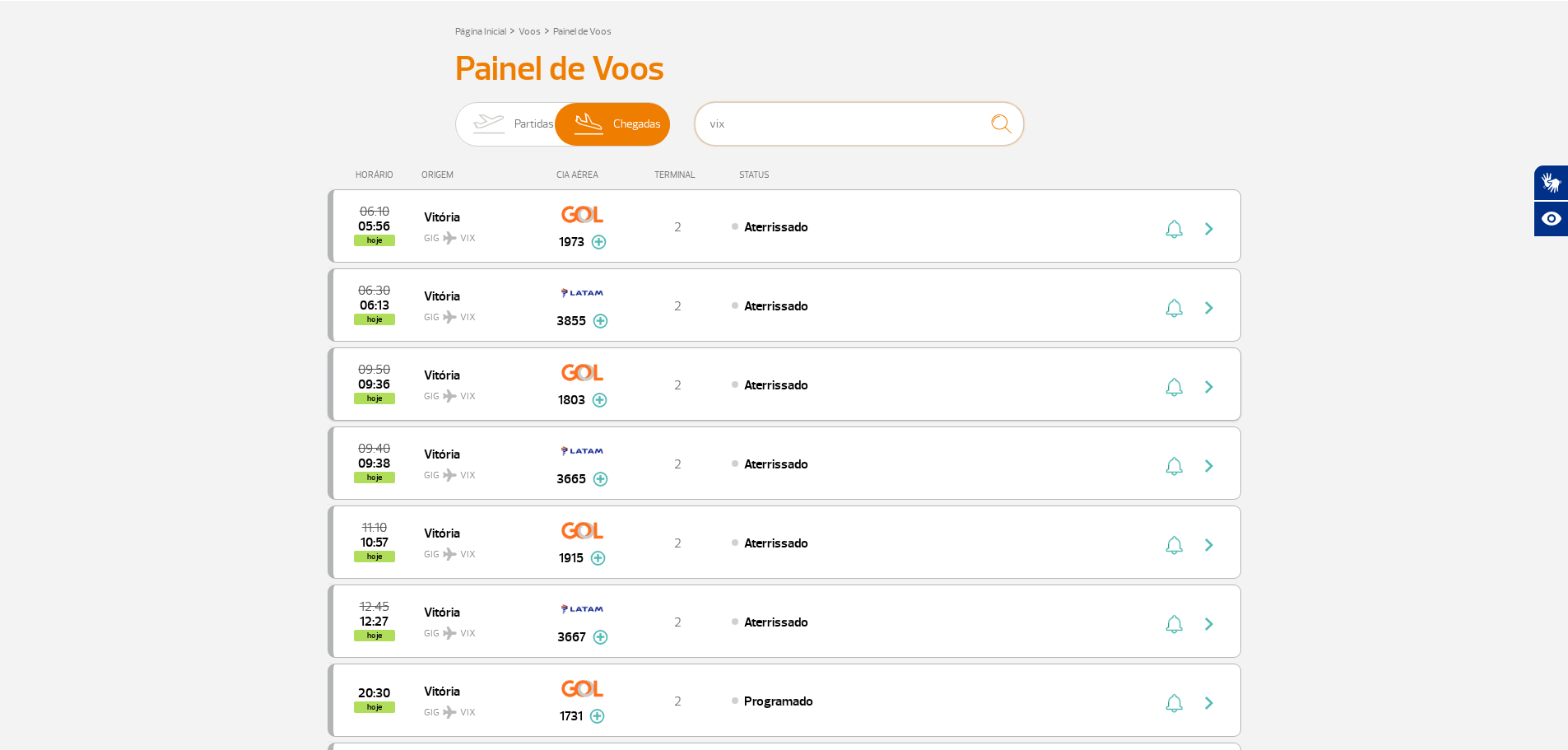
scroll to position [83, 0]
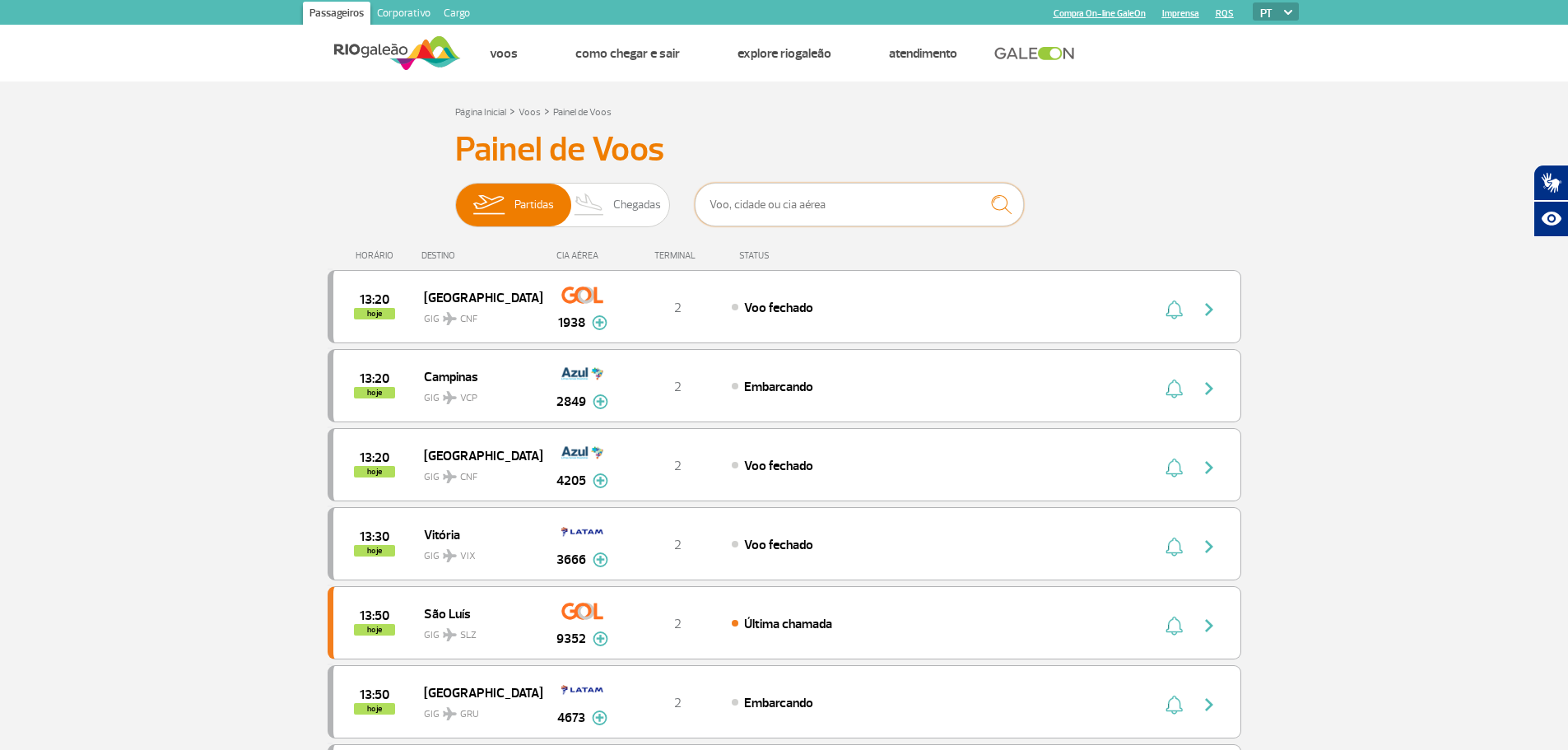
click at [773, 218] on input "text" at bounding box center [860, 204] width 329 height 44
type input "vix"
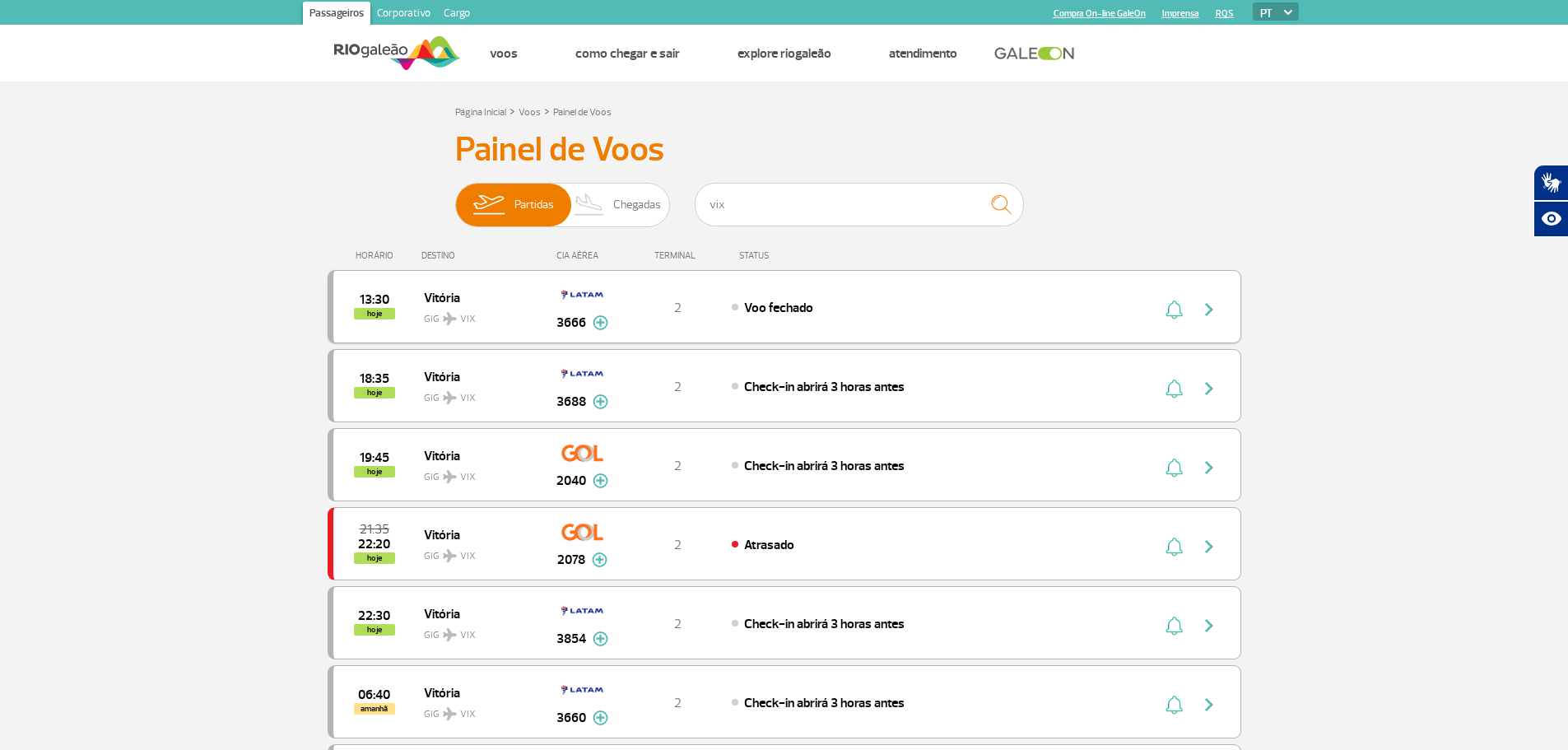
click at [1206, 299] on img "button" at bounding box center [1209, 309] width 20 height 20
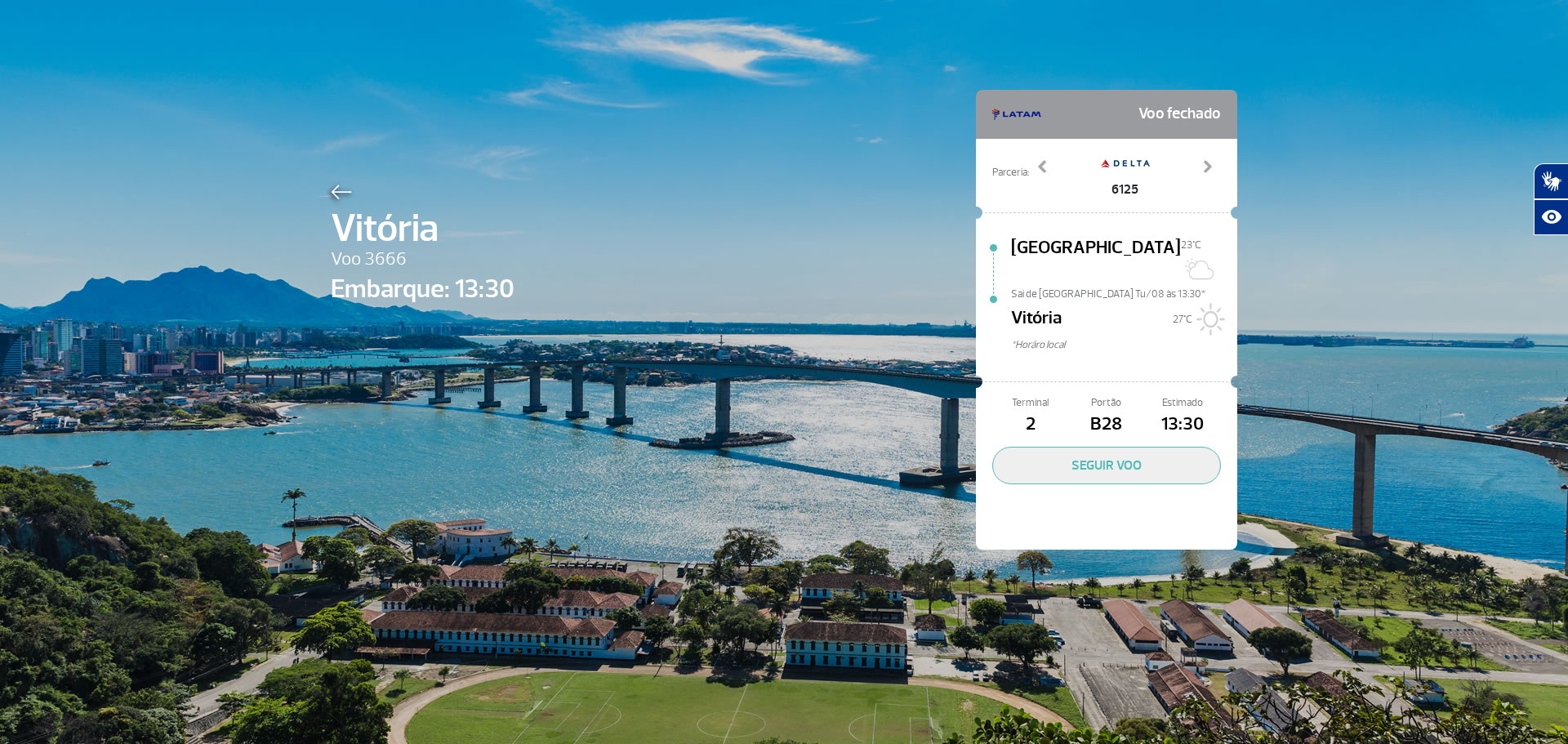
click at [1267, 303] on div "Vitória Voo 3666 Embarque: 13:30 Voo fechado Parceria: 6125 6135 6151 6174 8093…" at bounding box center [784, 372] width 1568 height 744
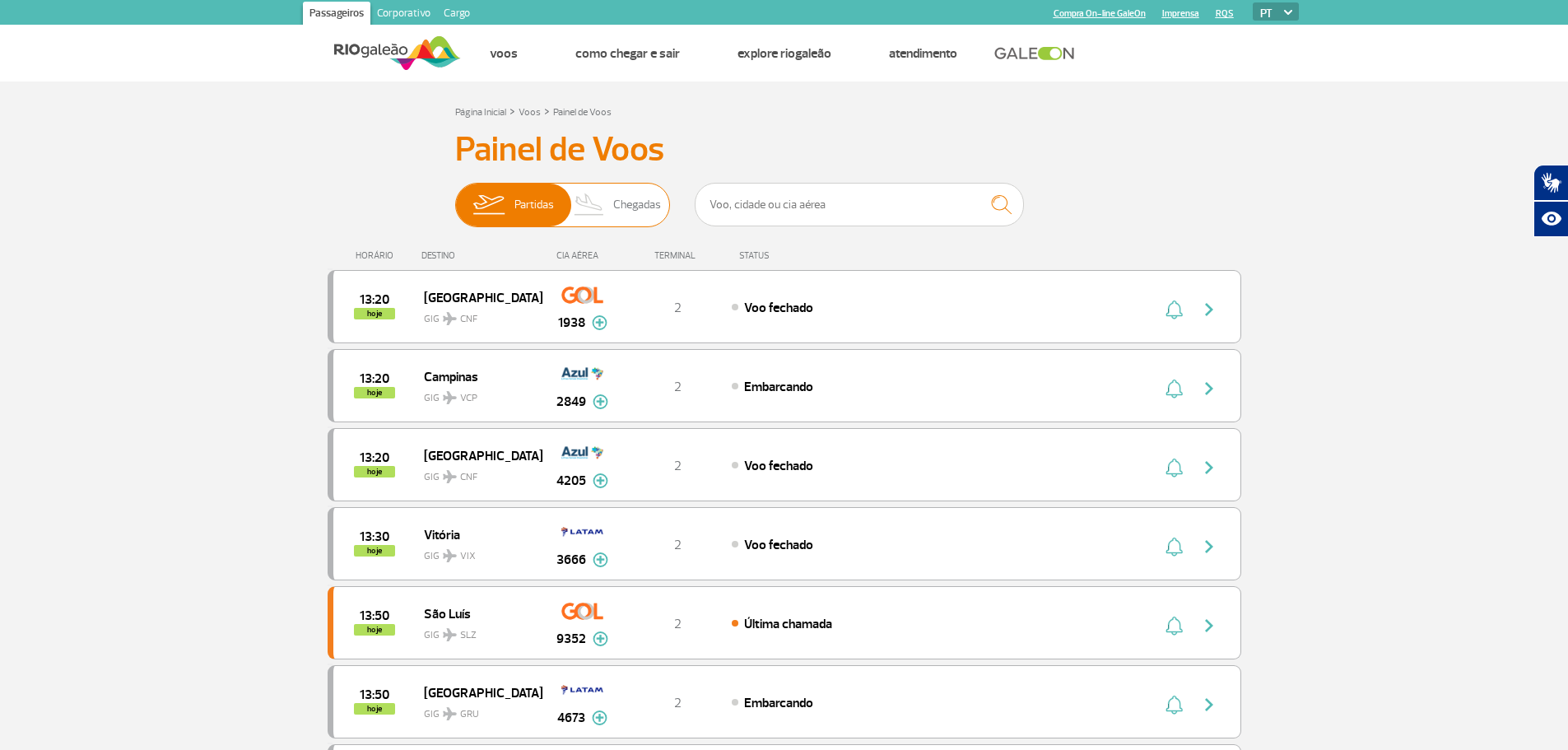
click at [606, 213] on img at bounding box center [589, 205] width 48 height 43
click at [455, 197] on input "Partidas Chegadas" at bounding box center [455, 197] width 0 height 0
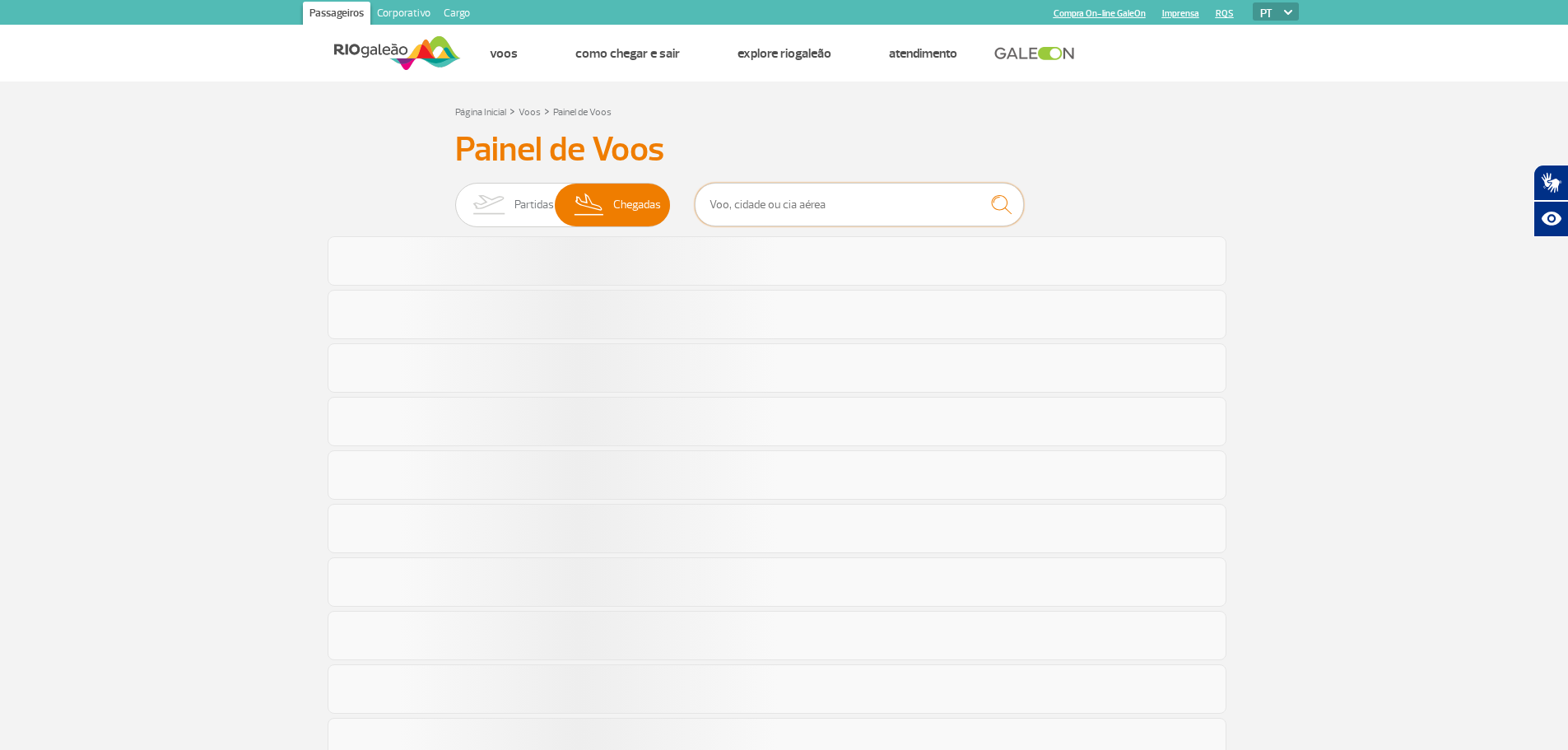
click at [852, 204] on input "text" at bounding box center [860, 204] width 329 height 44
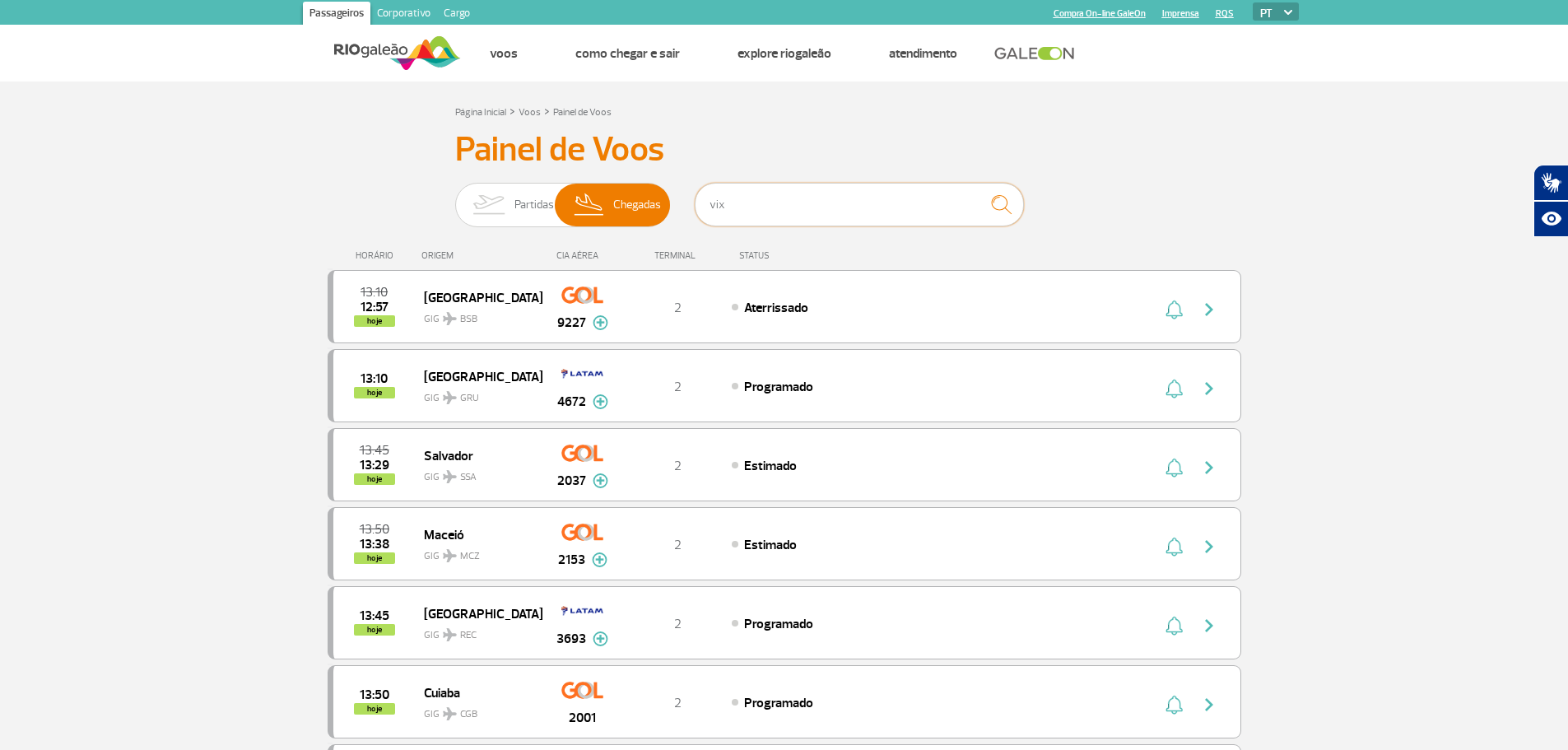
type input "vix"
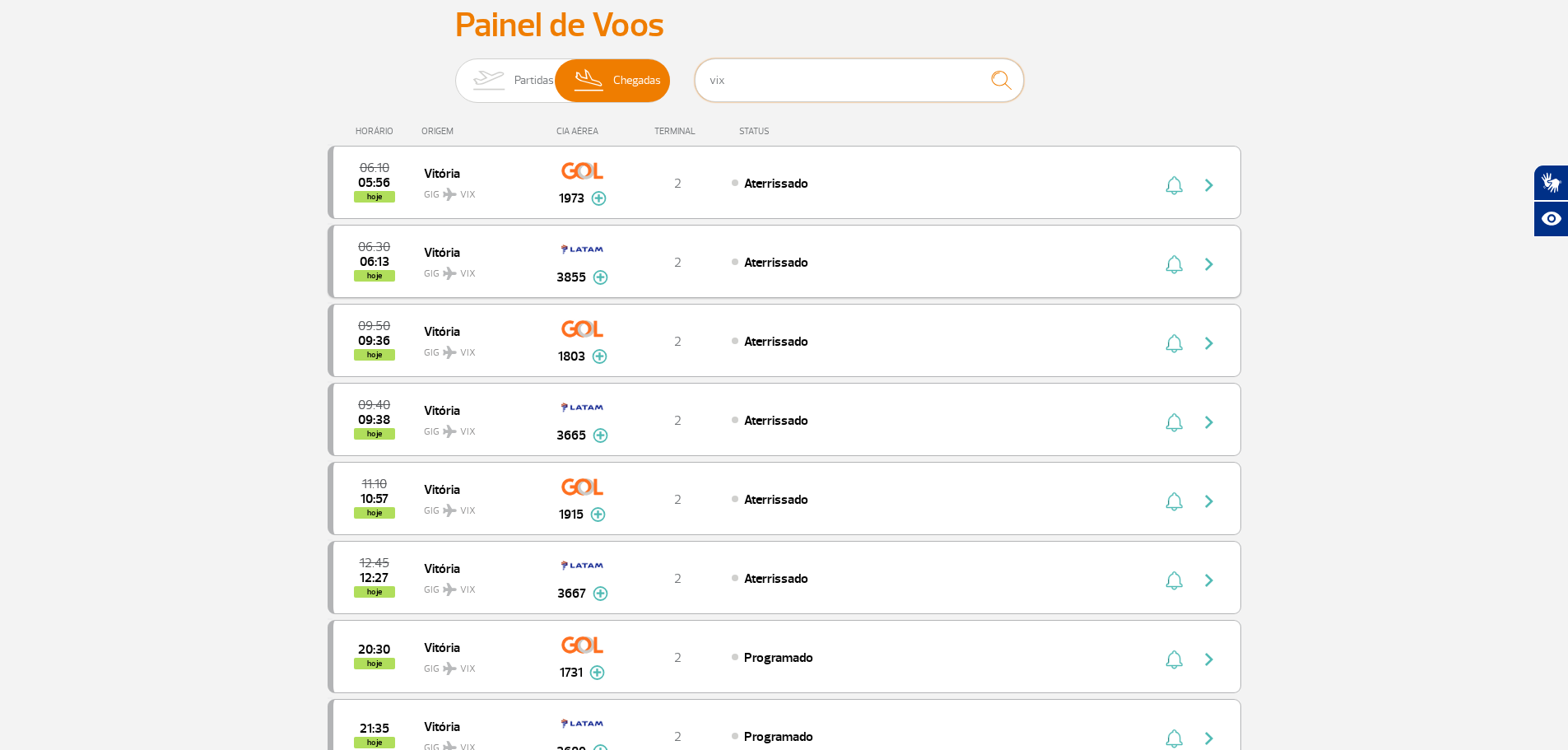
scroll to position [247, 0]
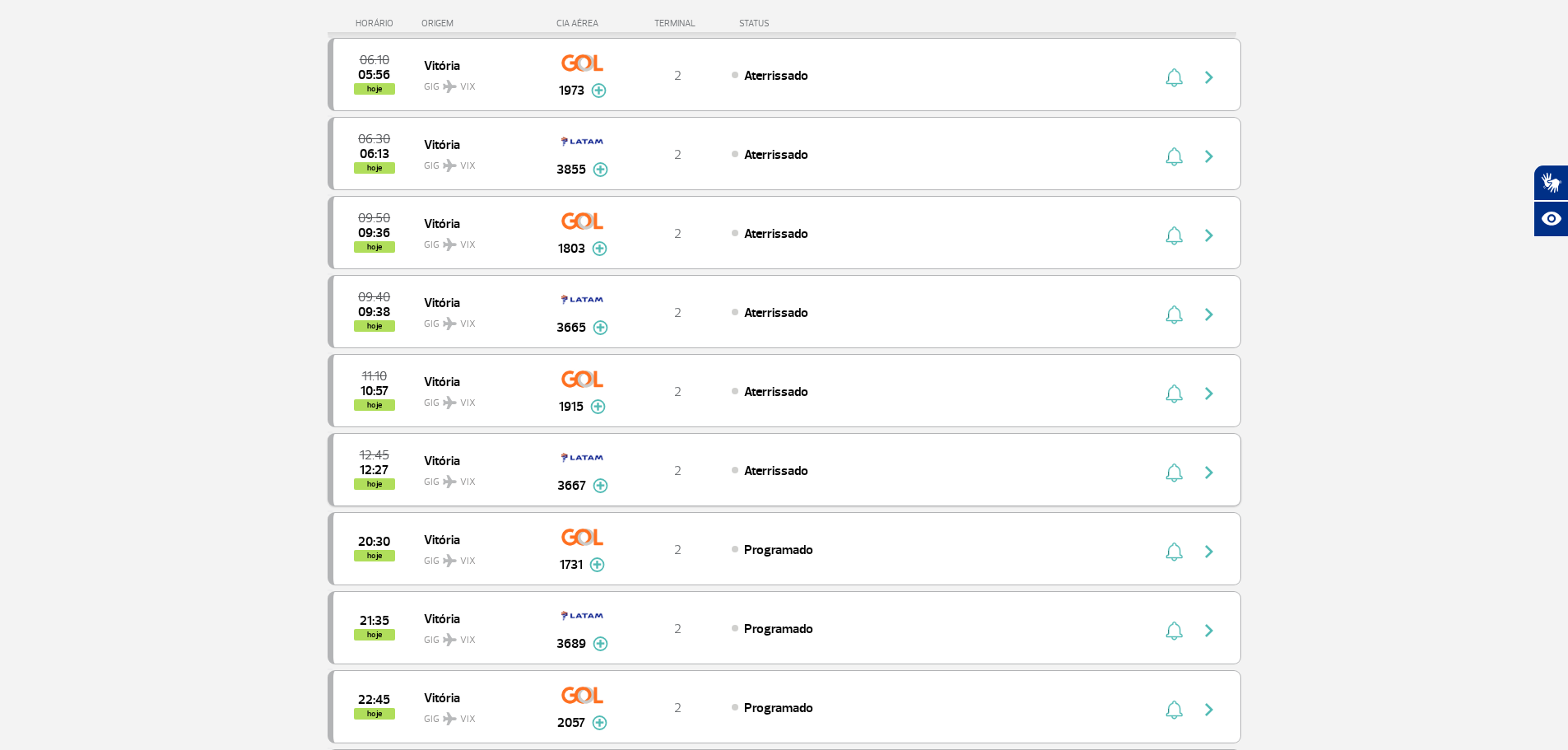
click at [595, 486] on img at bounding box center [600, 486] width 16 height 15
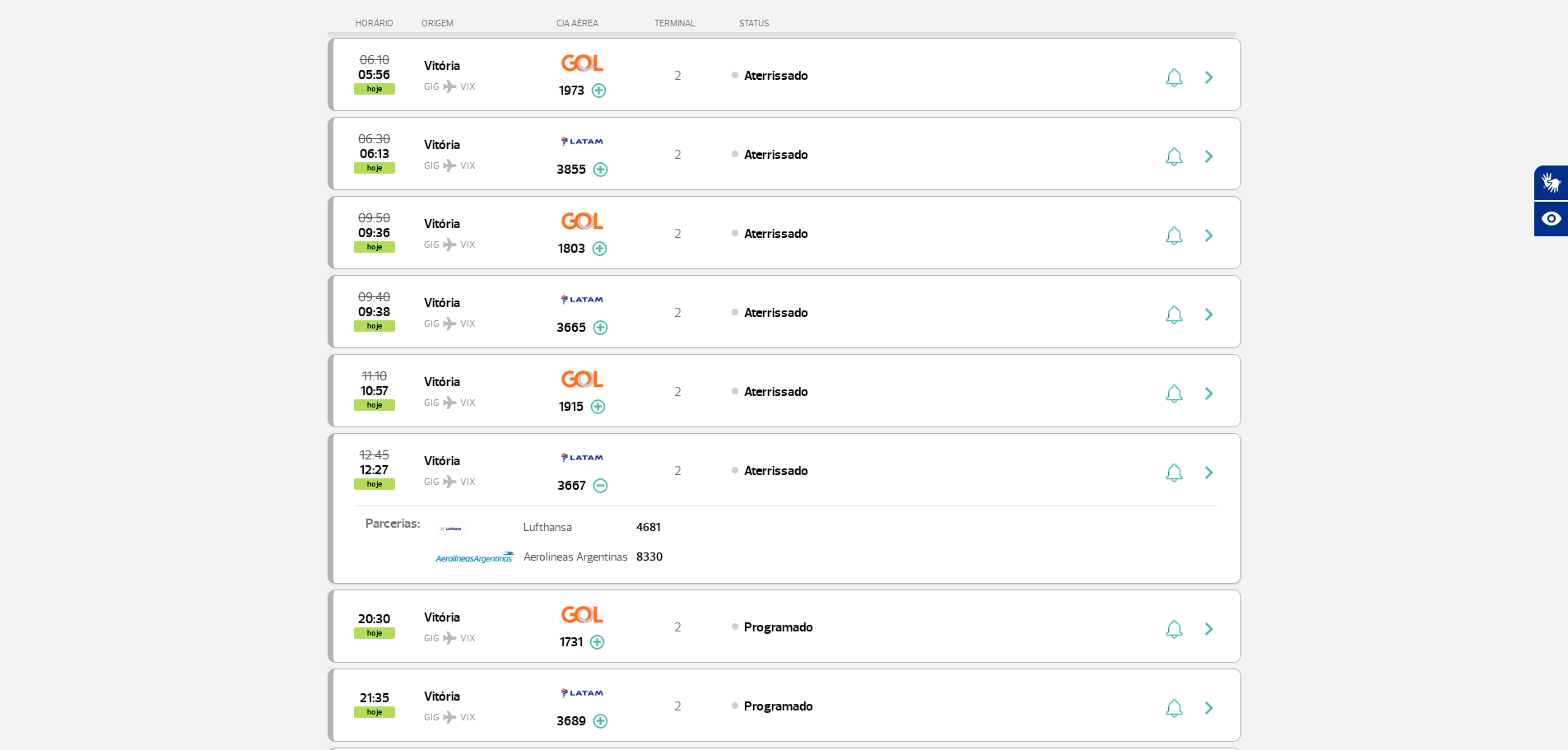
click at [1207, 478] on img "button" at bounding box center [1209, 472] width 20 height 20
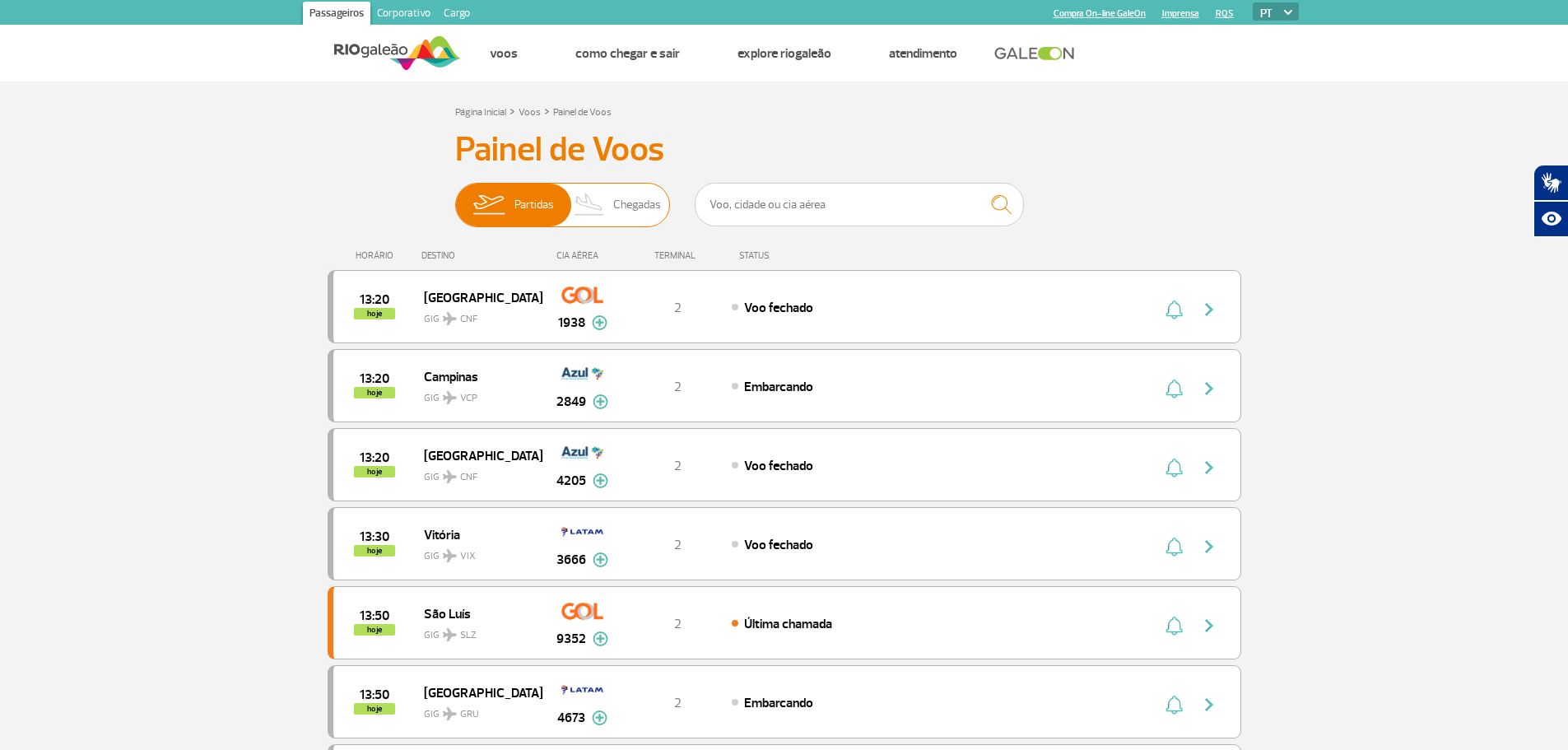
click at [652, 199] on span "Chegadas" at bounding box center [637, 205] width 47 height 43
click at [455, 197] on input "Partidas Chegadas" at bounding box center [455, 197] width 0 height 0
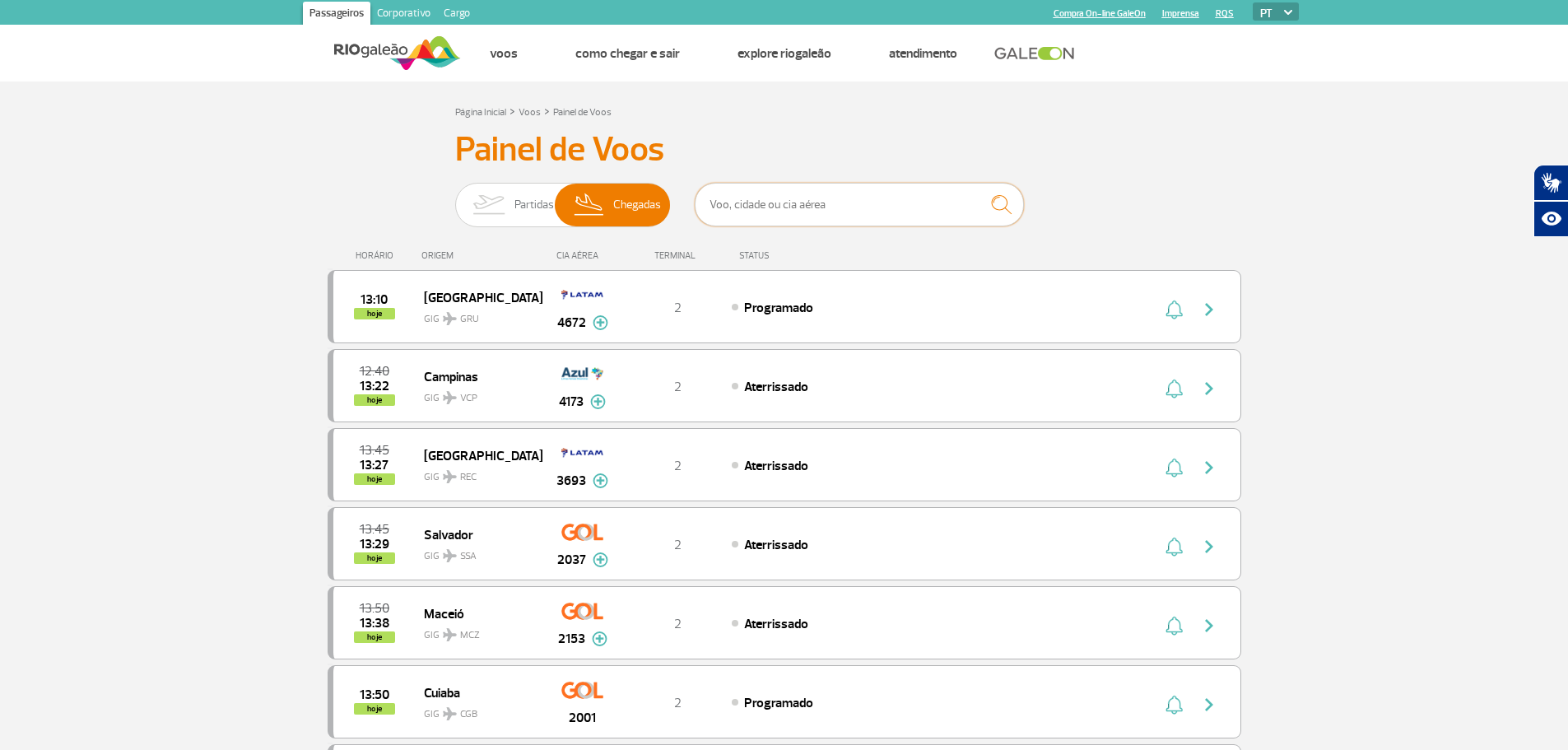
click at [750, 208] on input "text" at bounding box center [860, 204] width 329 height 44
type input "vix"
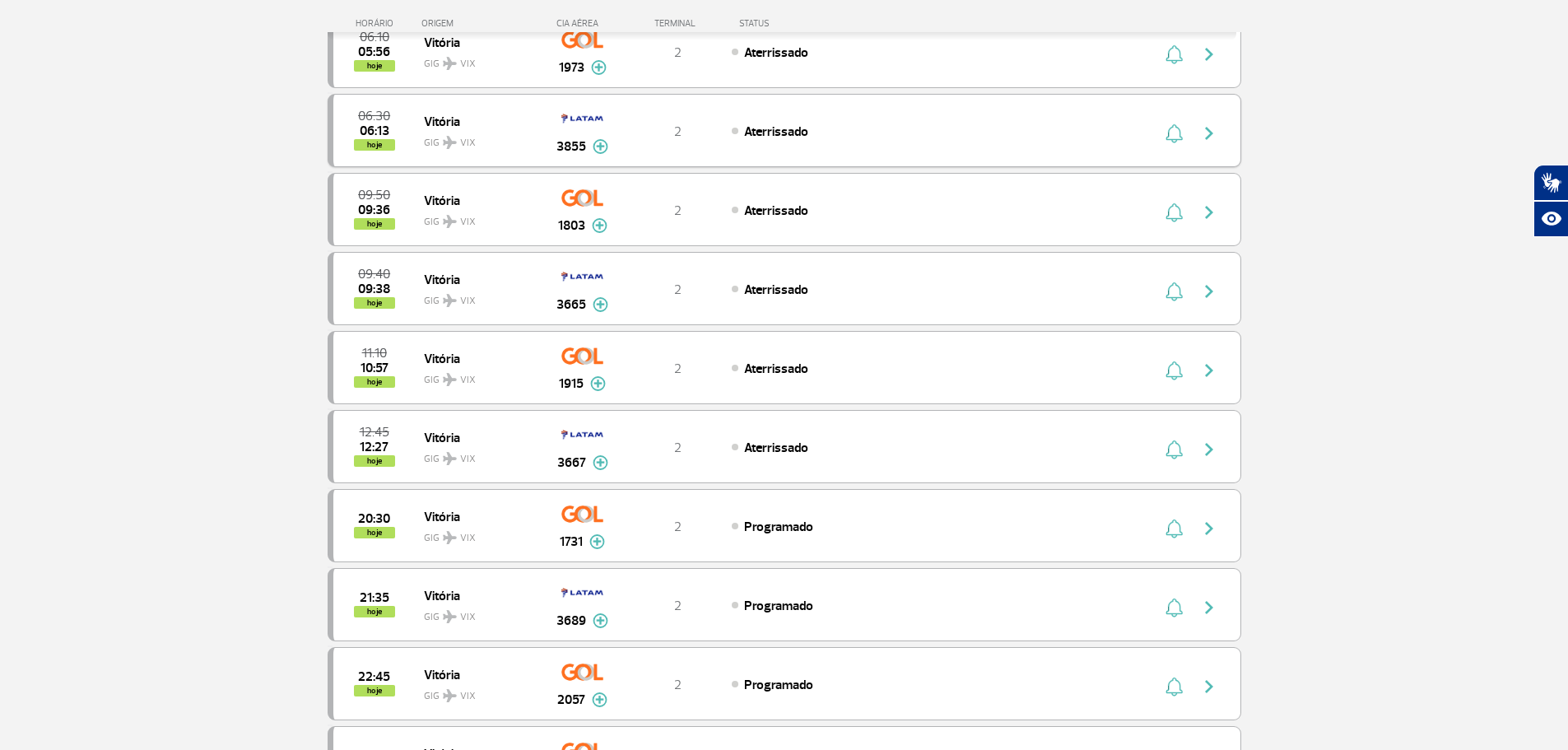
scroll to position [412, 0]
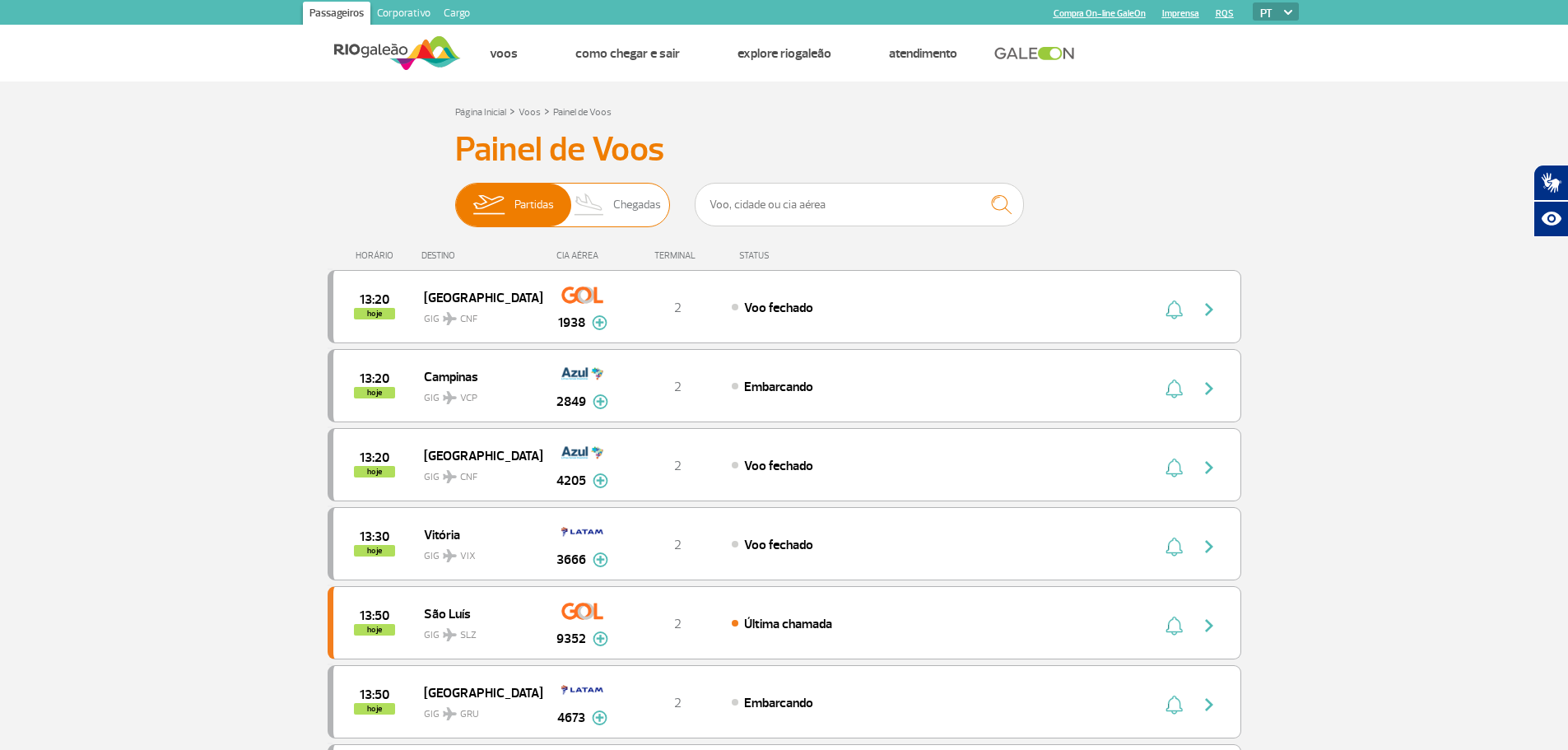
click at [587, 215] on img at bounding box center [589, 205] width 48 height 43
click at [455, 197] on input "Partidas Chegadas" at bounding box center [455, 197] width 0 height 0
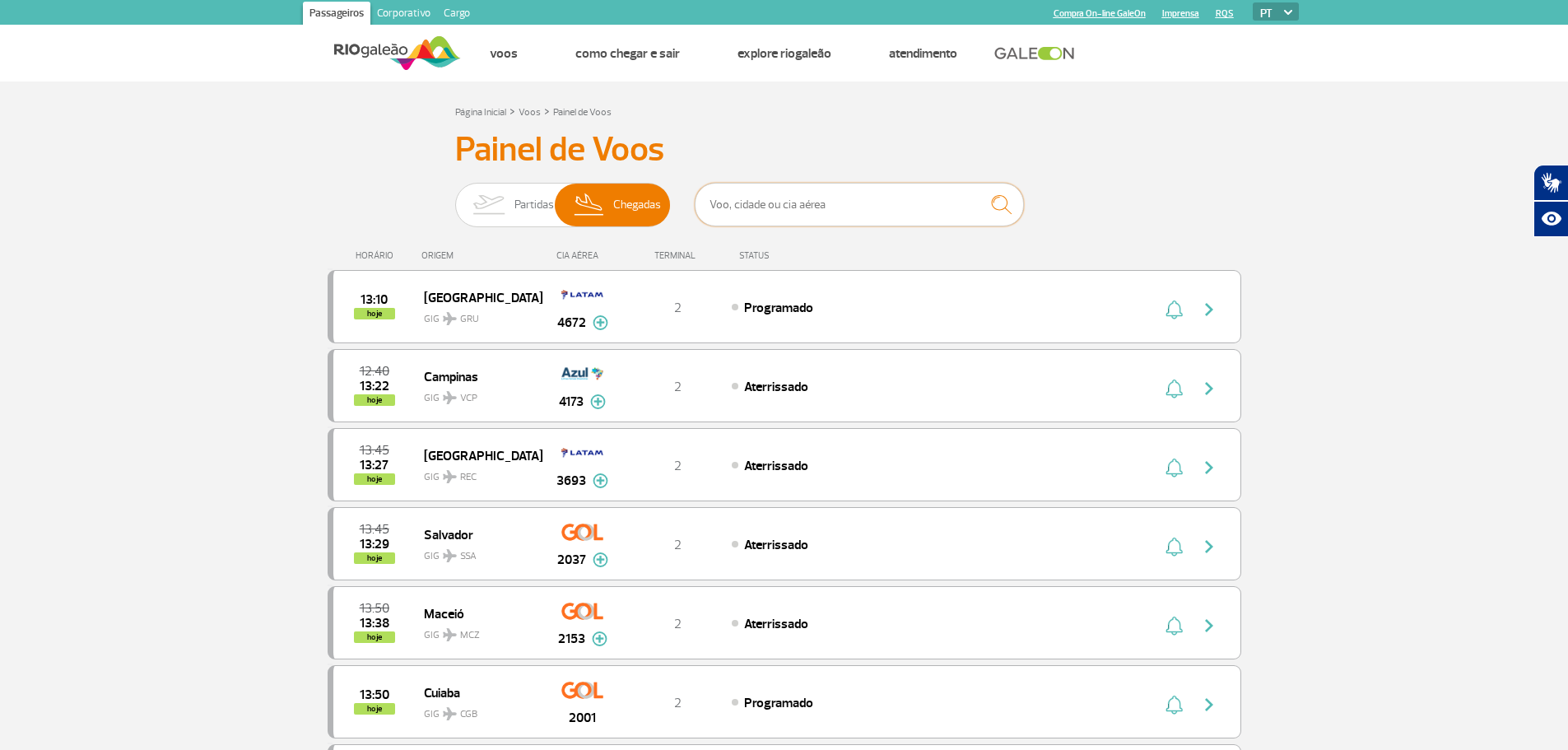
click at [755, 213] on input "text" at bounding box center [860, 204] width 329 height 44
type input "vix"
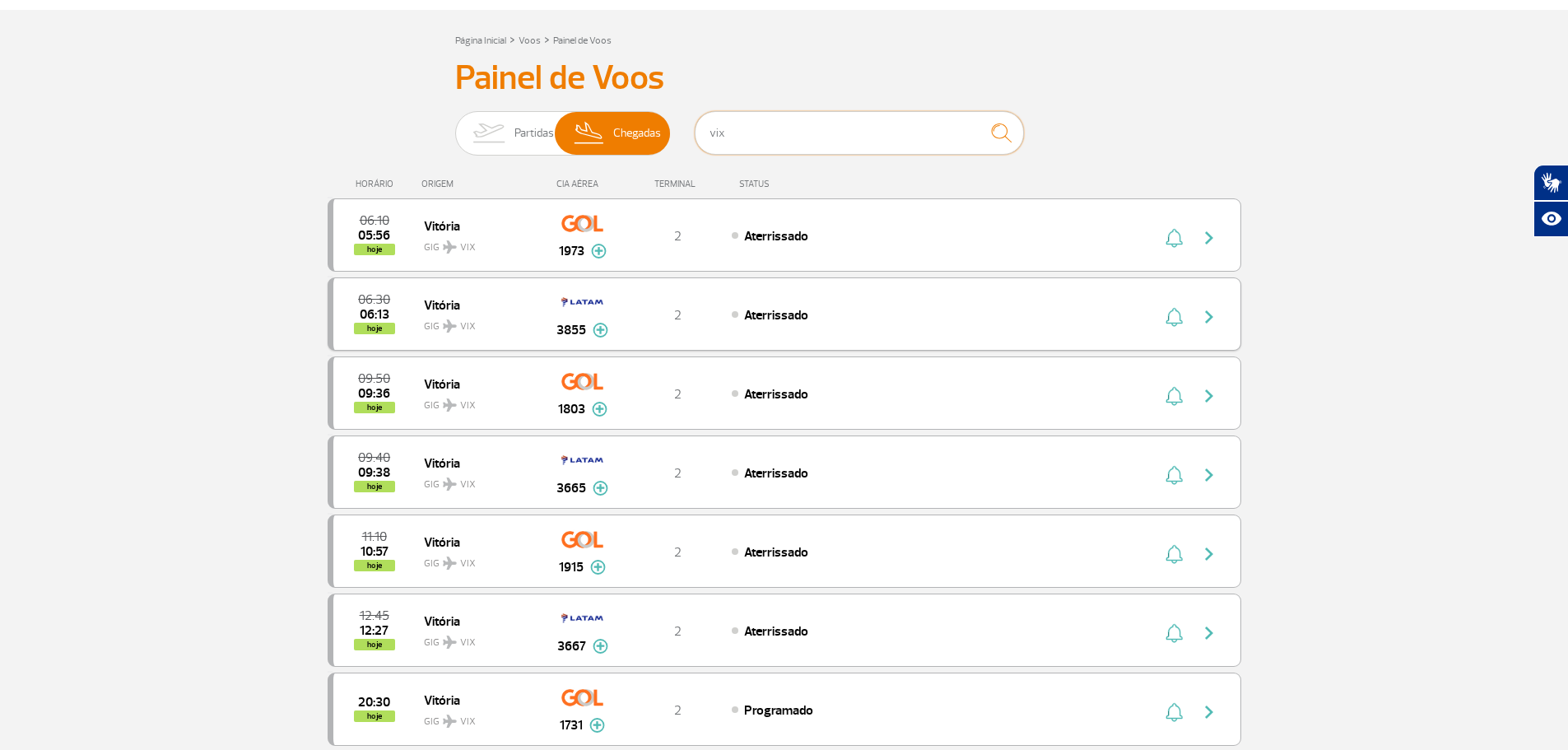
scroll to position [164, 0]
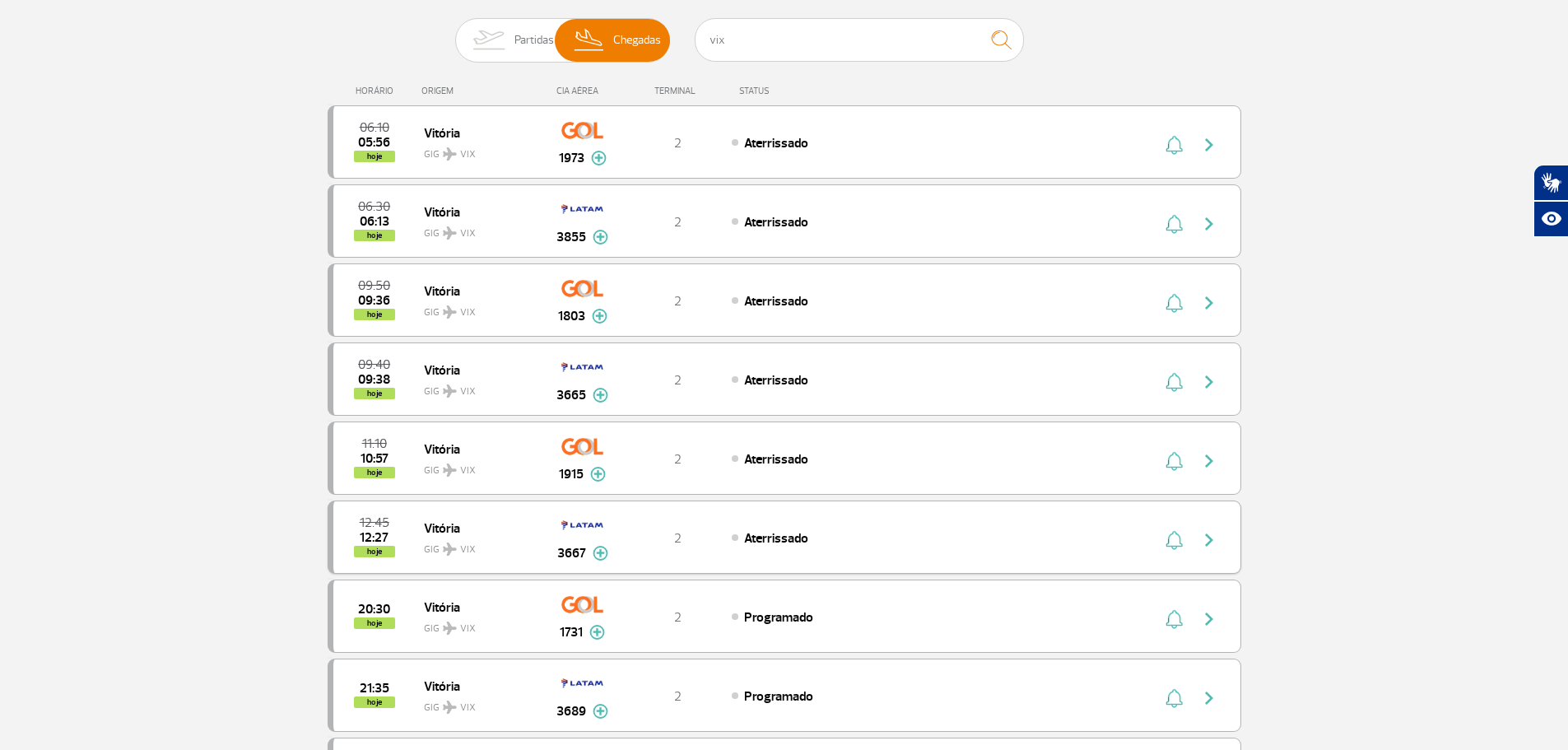
click at [596, 559] on img at bounding box center [600, 553] width 16 height 15
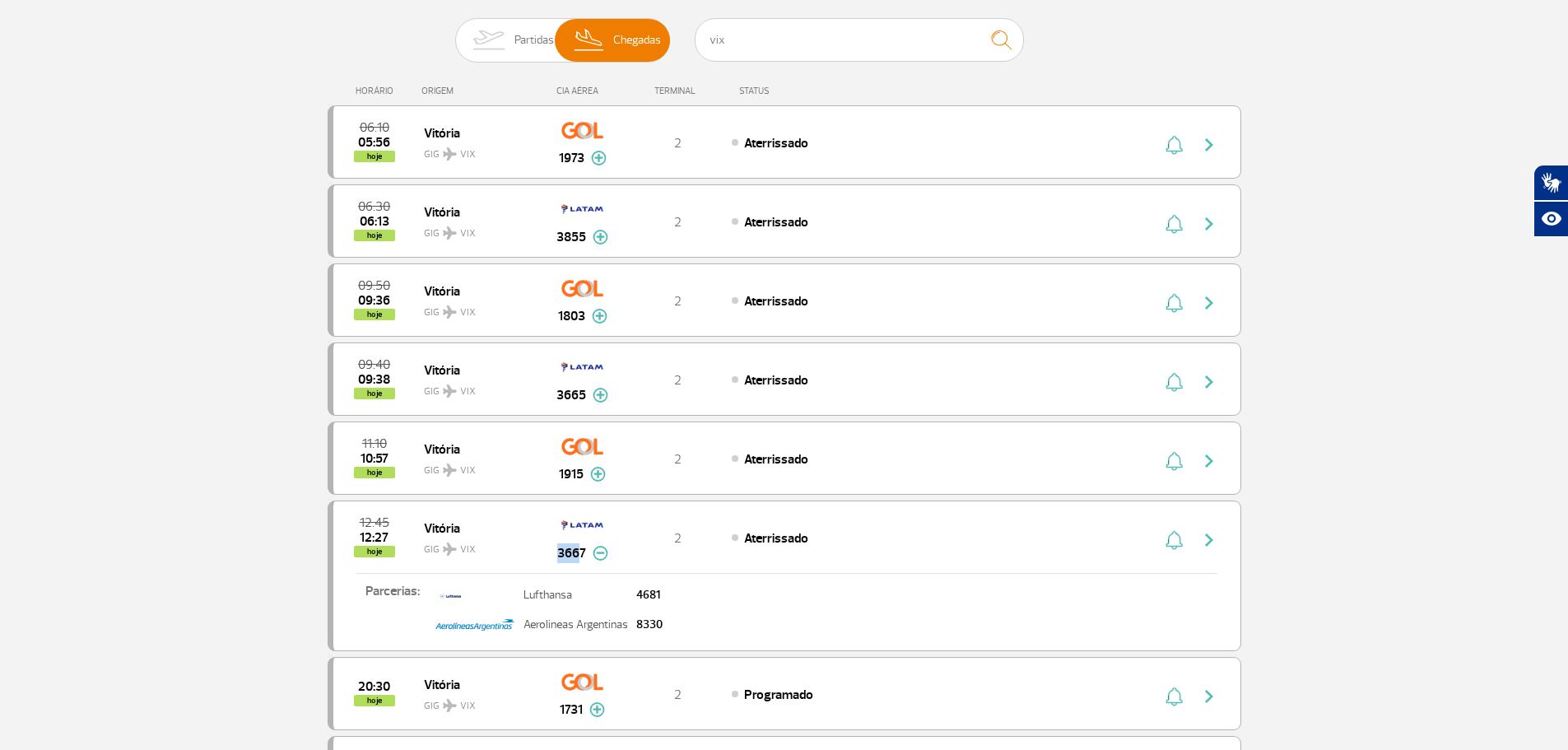
drag, startPoint x: 551, startPoint y: 544, endPoint x: 581, endPoint y: 555, distance: 32.0
click at [581, 555] on div "3667" at bounding box center [583, 537] width 82 height 52
